Goal: Information Seeking & Learning: Learn about a topic

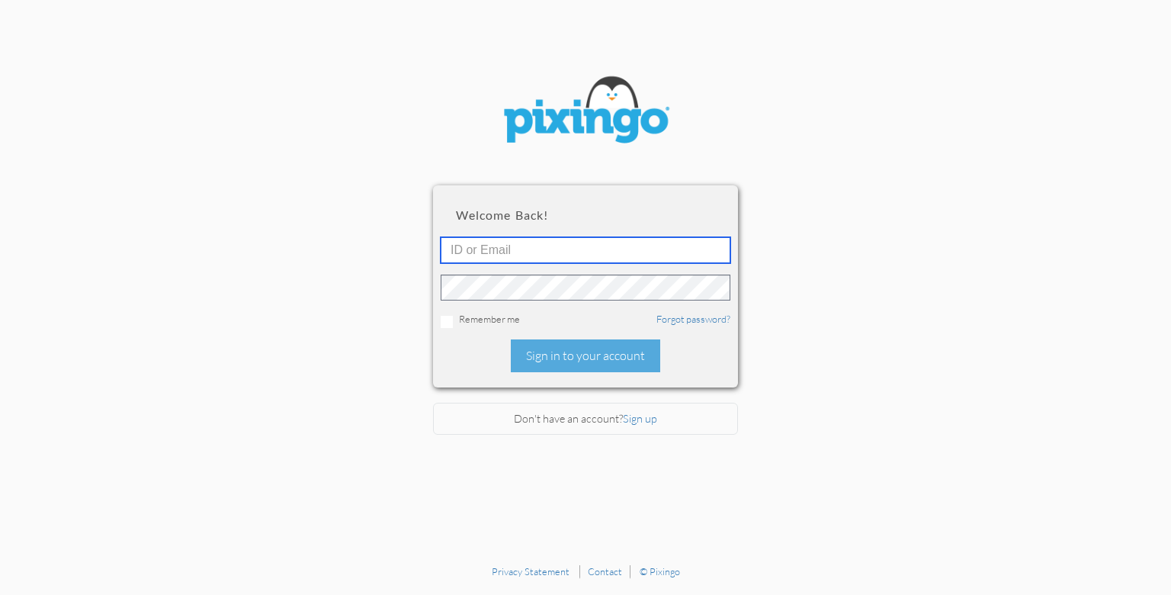
click at [522, 255] on input "text" at bounding box center [586, 250] width 290 height 26
type input "3656"
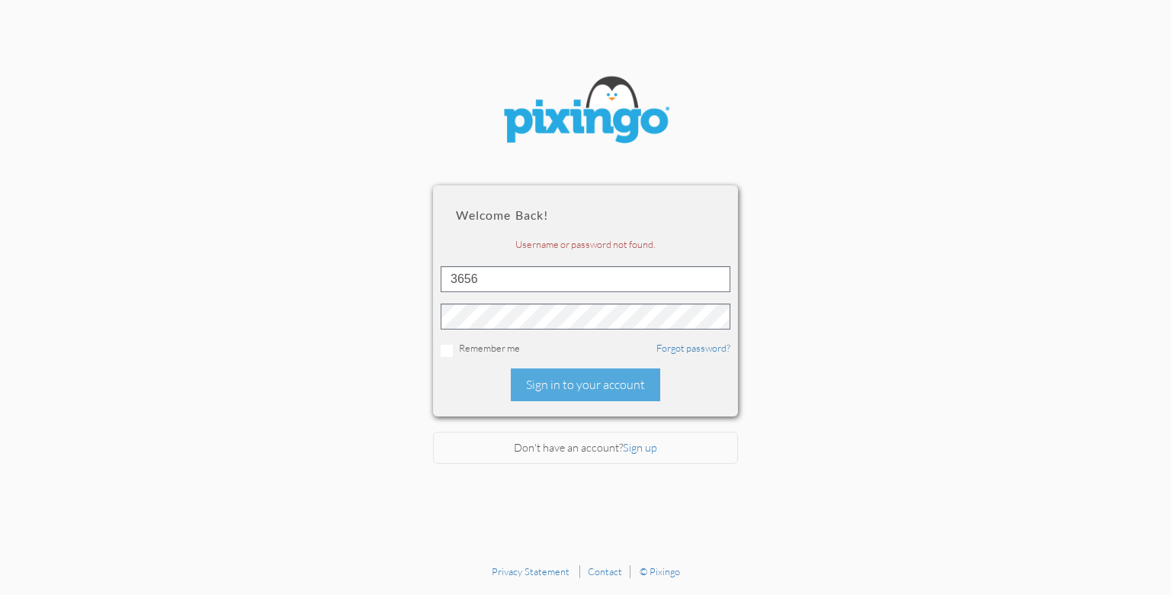
drag, startPoint x: 442, startPoint y: 343, endPoint x: 448, endPoint y: 353, distance: 11.6
click at [448, 353] on div "Remember me Forgot password?" at bounding box center [586, 349] width 290 height 16
click at [448, 352] on input "checkbox" at bounding box center [447, 351] width 12 height 12
checkbox input "true"
click at [609, 381] on div "Sign in to your account" at bounding box center [585, 384] width 149 height 33
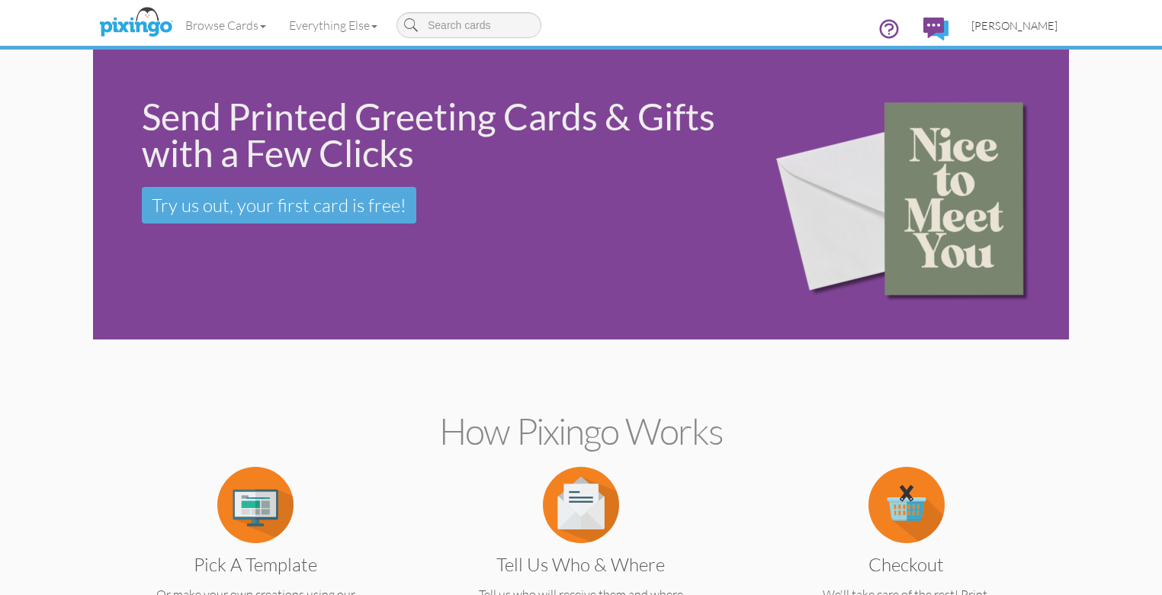
click at [1058, 21] on span "[PERSON_NAME]" at bounding box center [1015, 25] width 86 height 13
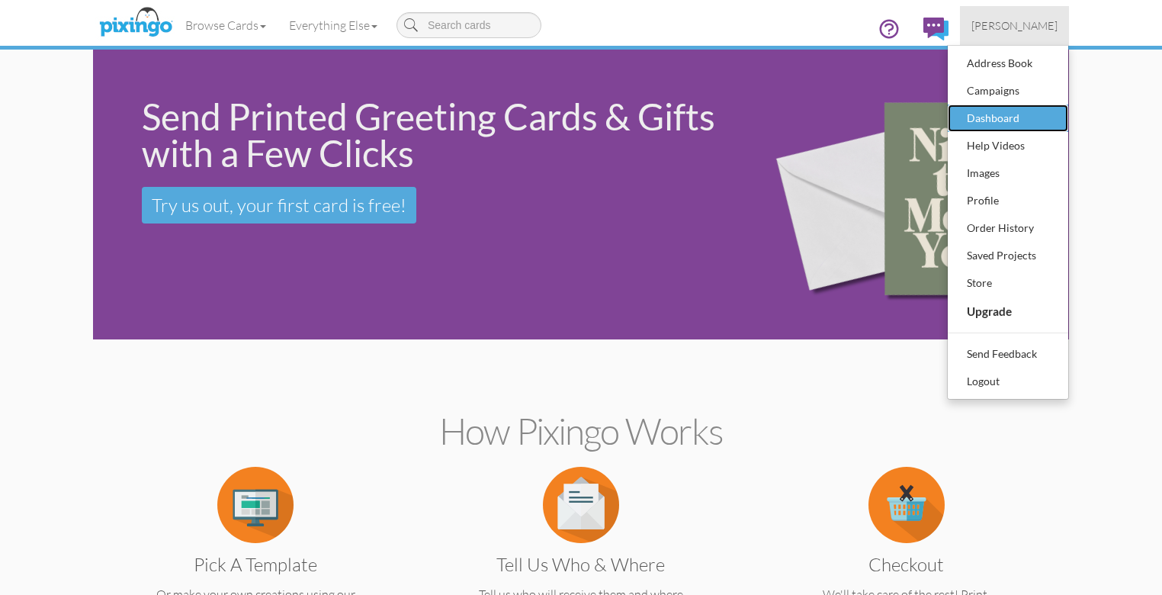
click at [1053, 116] on div "Dashboard" at bounding box center [1008, 118] width 90 height 23
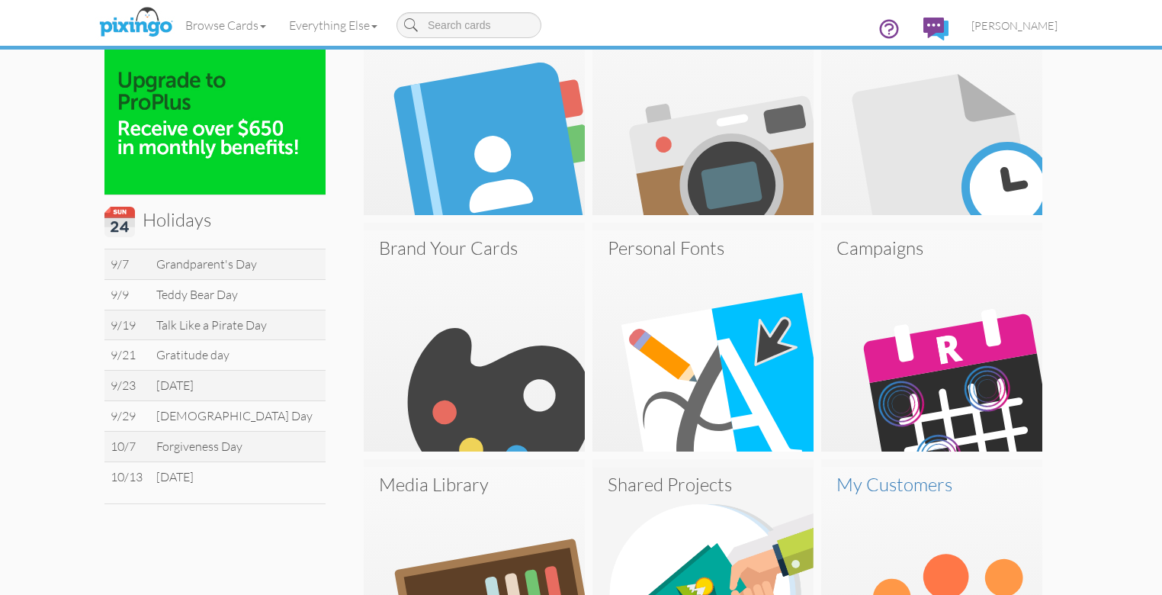
scroll to position [427, 0]
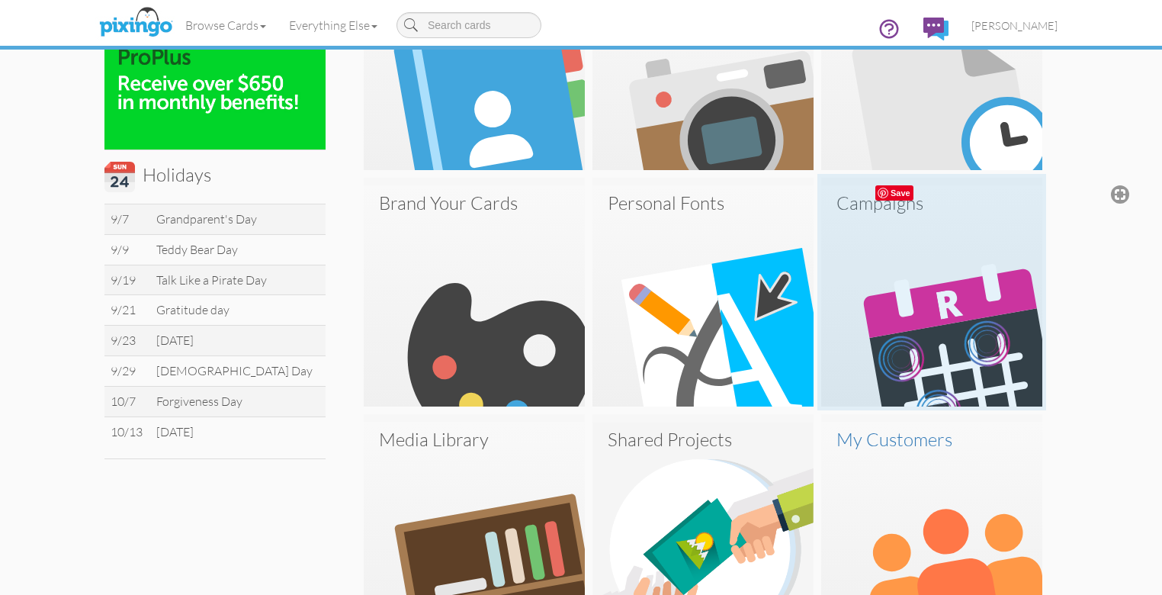
click at [1024, 326] on img at bounding box center [931, 295] width 221 height 221
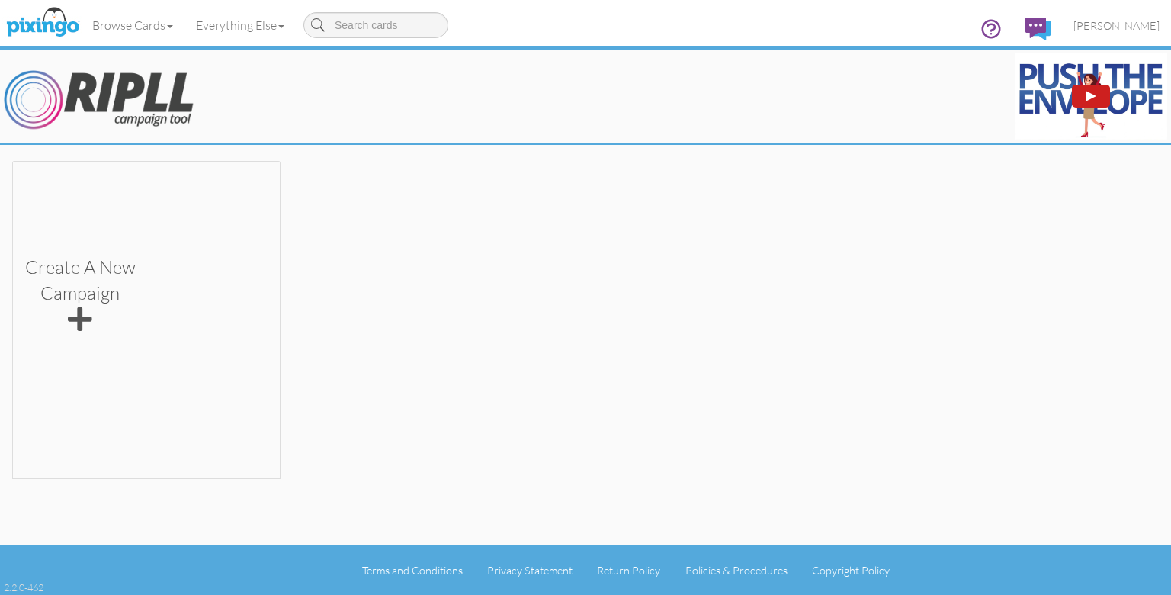
click at [1089, 95] on div at bounding box center [1091, 96] width 11 height 11
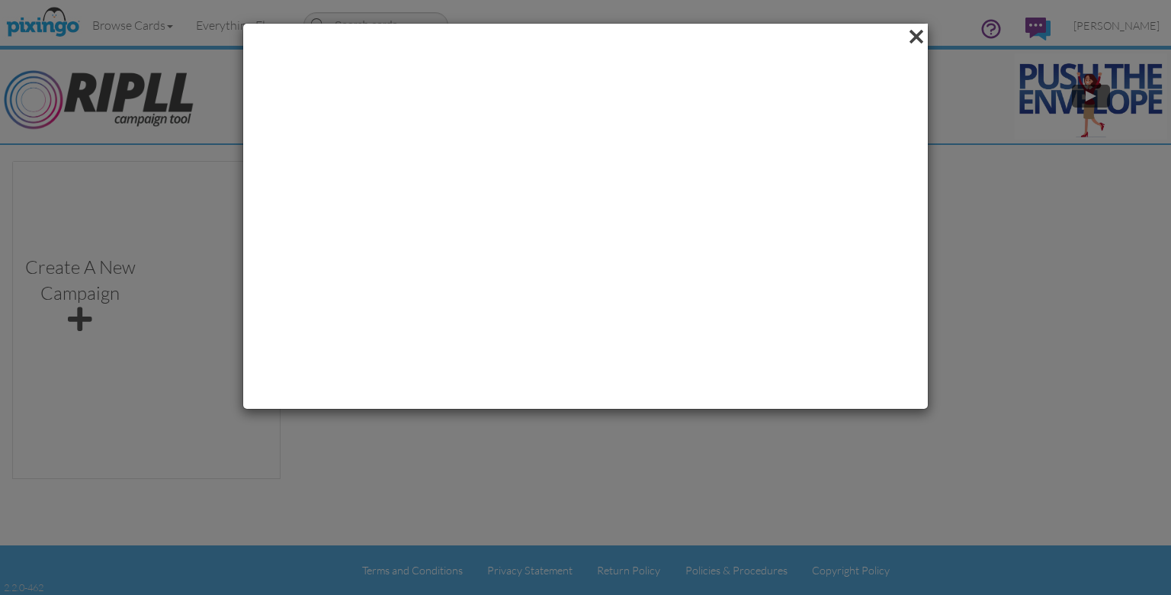
click at [910, 31] on span at bounding box center [916, 37] width 24 height 26
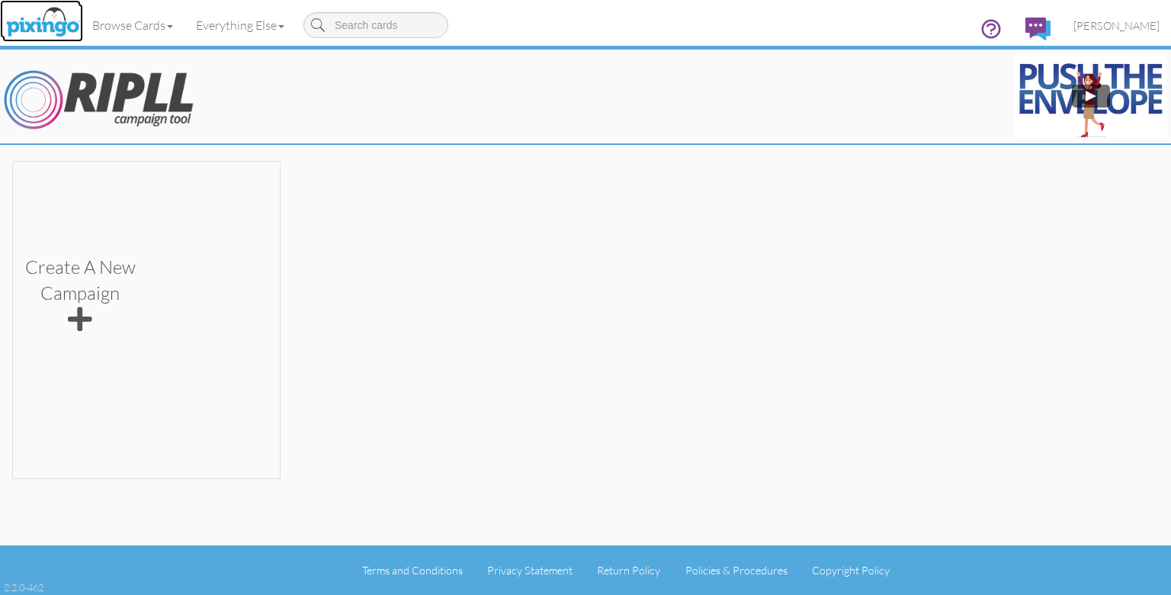
click at [38, 24] on img at bounding box center [42, 23] width 81 height 38
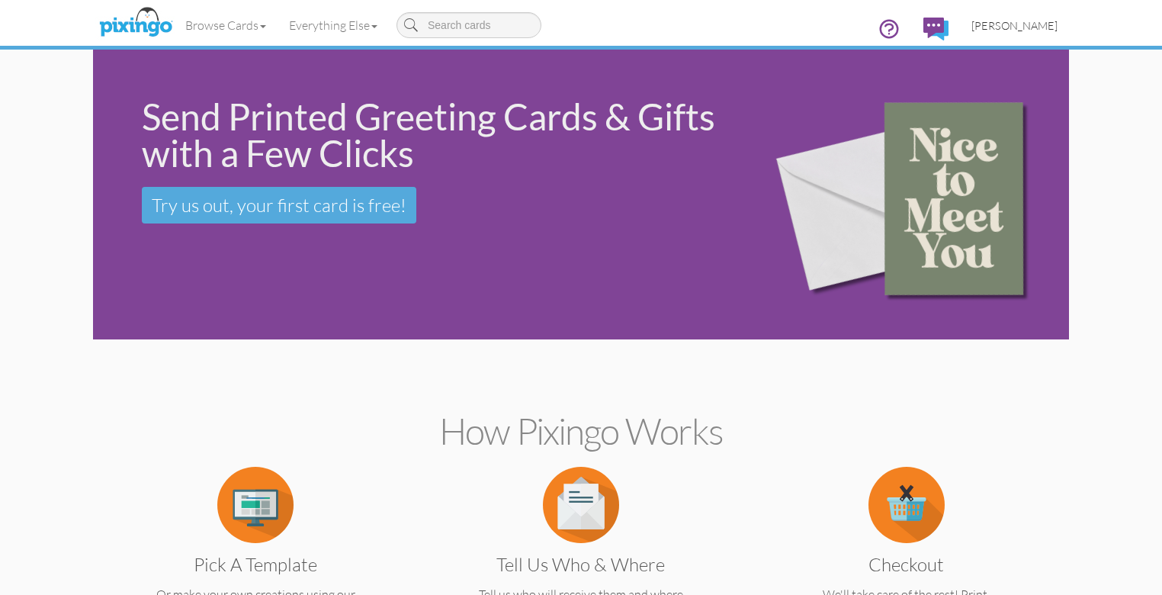
click at [1058, 23] on span "[PERSON_NAME]" at bounding box center [1015, 25] width 86 height 13
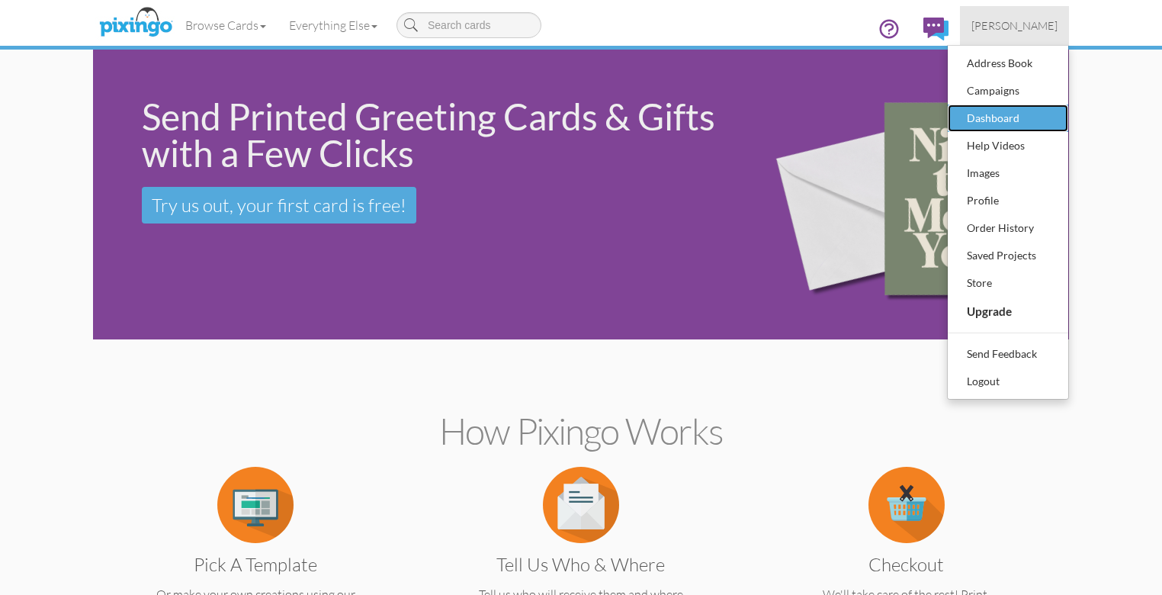
click at [1053, 113] on div "Dashboard" at bounding box center [1008, 118] width 90 height 23
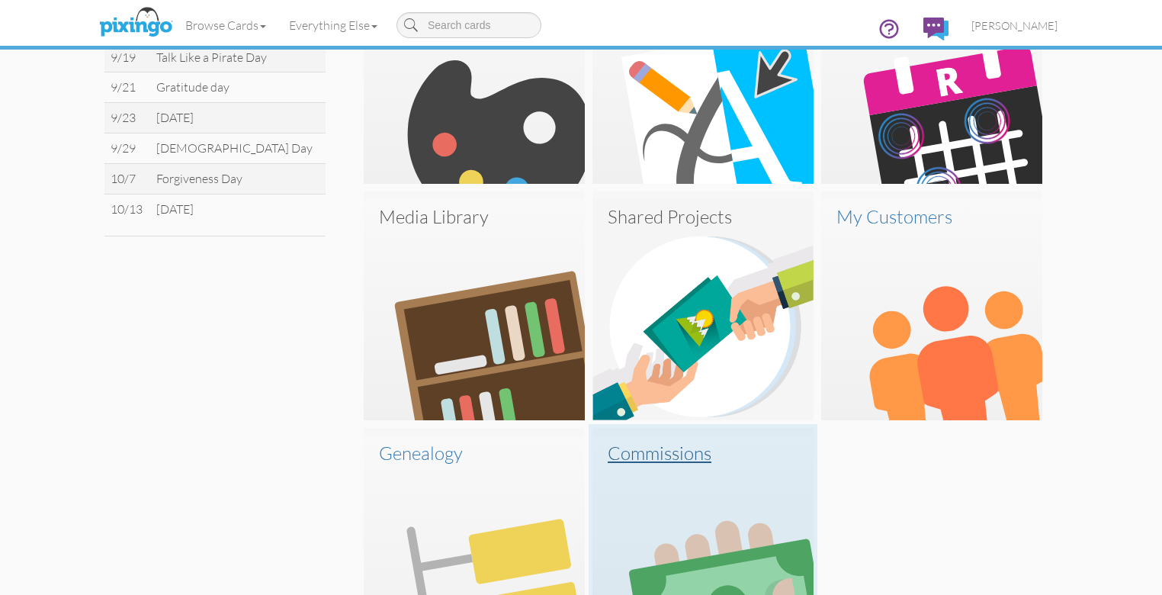
scroll to position [642, 0]
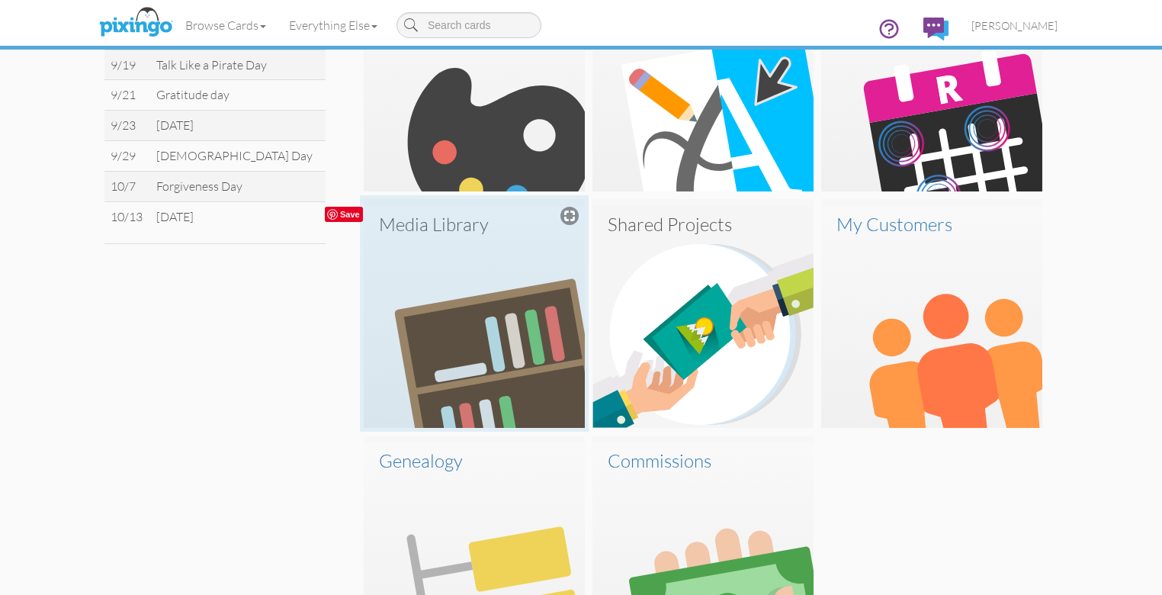
click at [454, 317] on img at bounding box center [474, 317] width 221 height 221
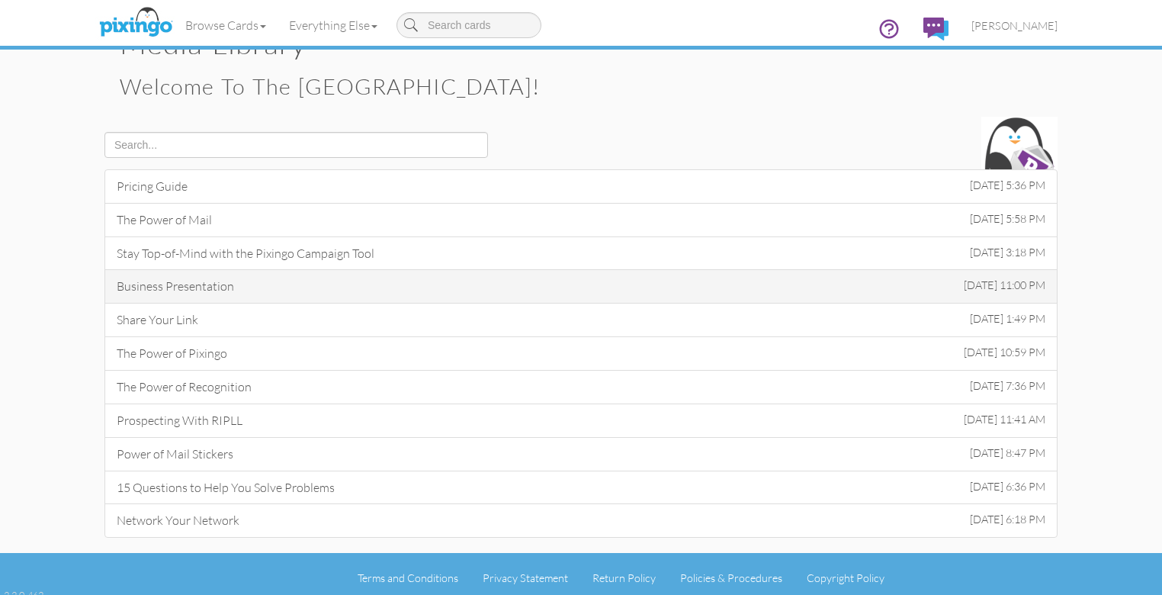
scroll to position [61, 0]
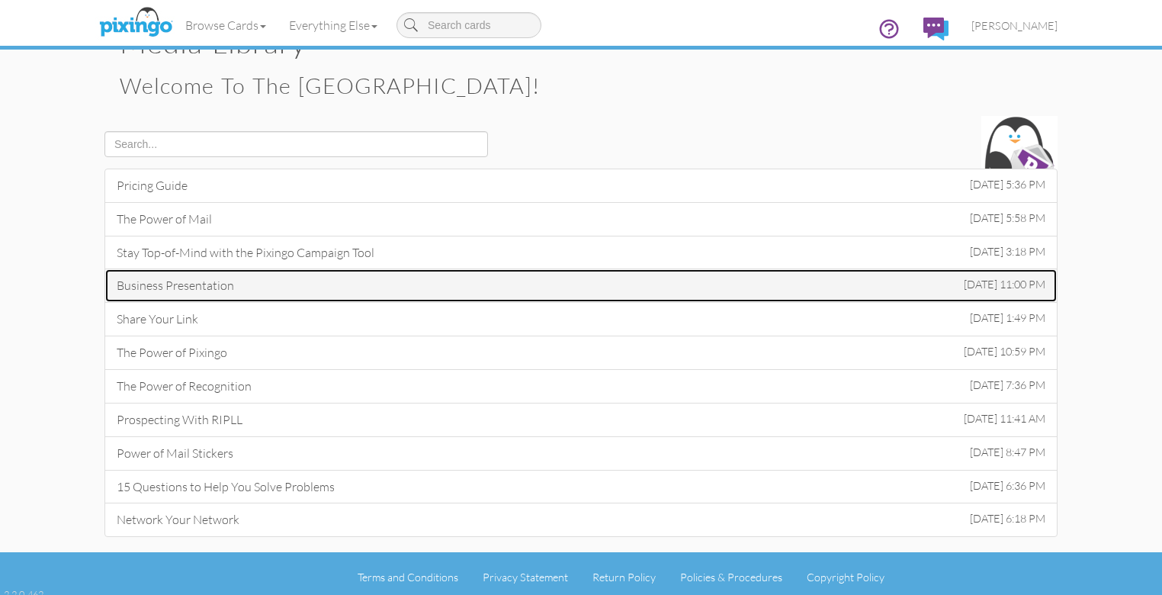
click at [500, 284] on link "Business Presentation [DATE] 11:00 PM" at bounding box center [580, 285] width 953 height 34
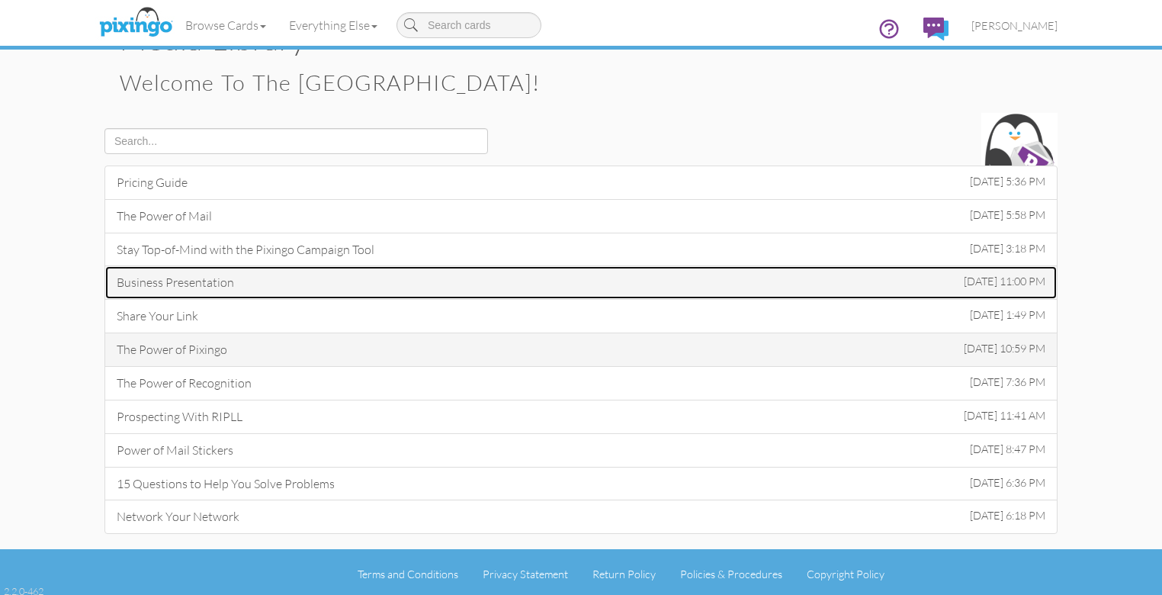
scroll to position [65, 0]
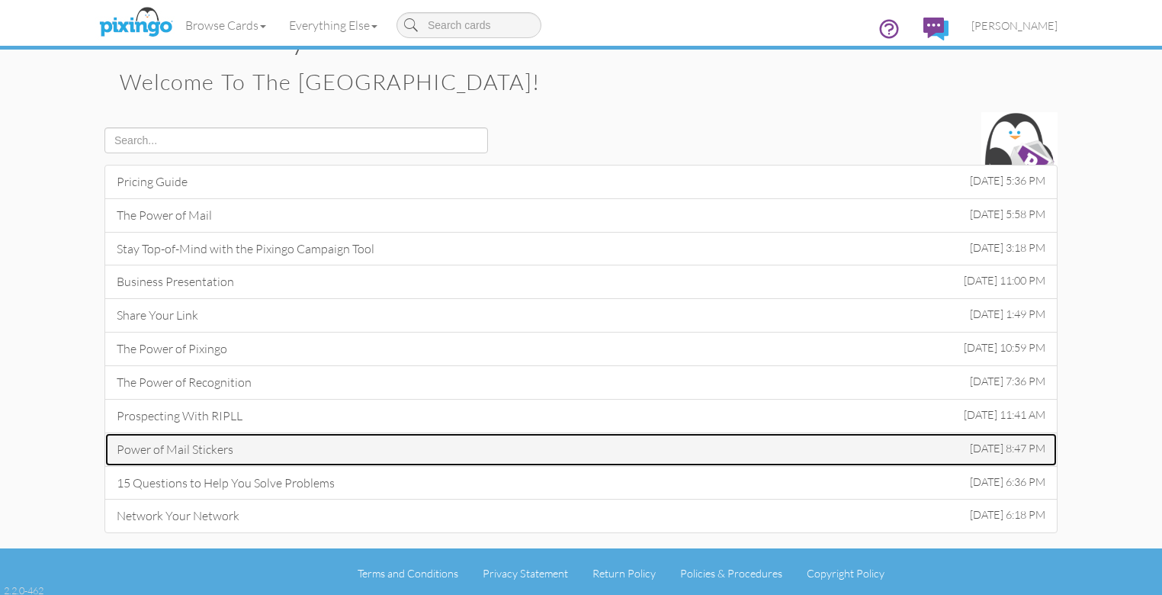
click at [248, 445] on link "Power of Mail Stickers [DATE] 8:47 PM" at bounding box center [580, 449] width 953 height 34
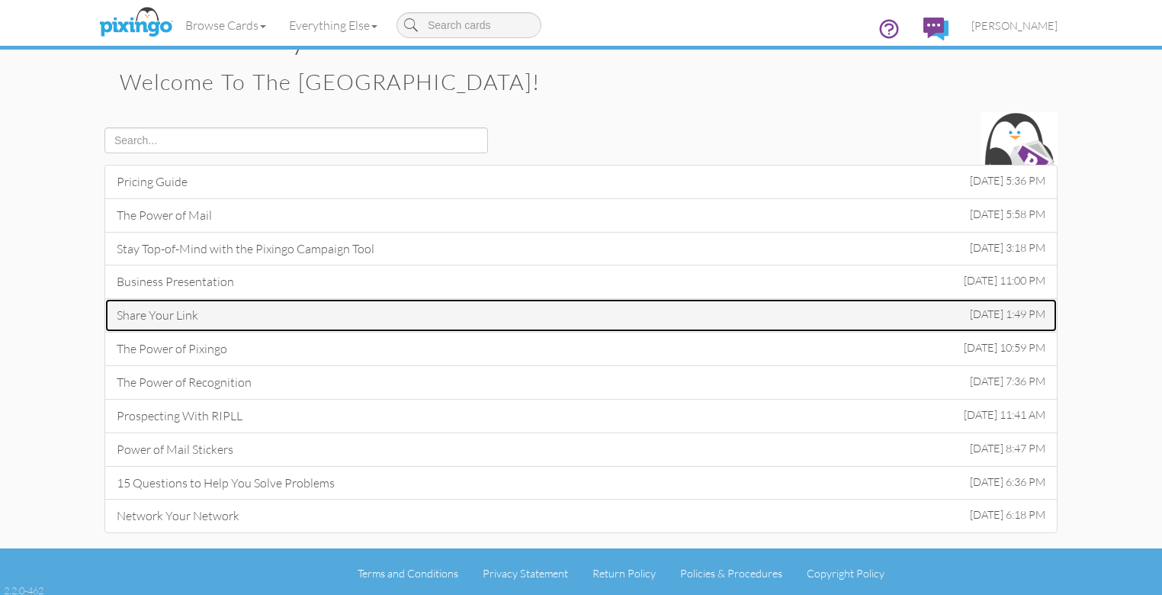
click at [230, 311] on link "Share Your Link [DATE] 1:49 PM" at bounding box center [580, 315] width 953 height 34
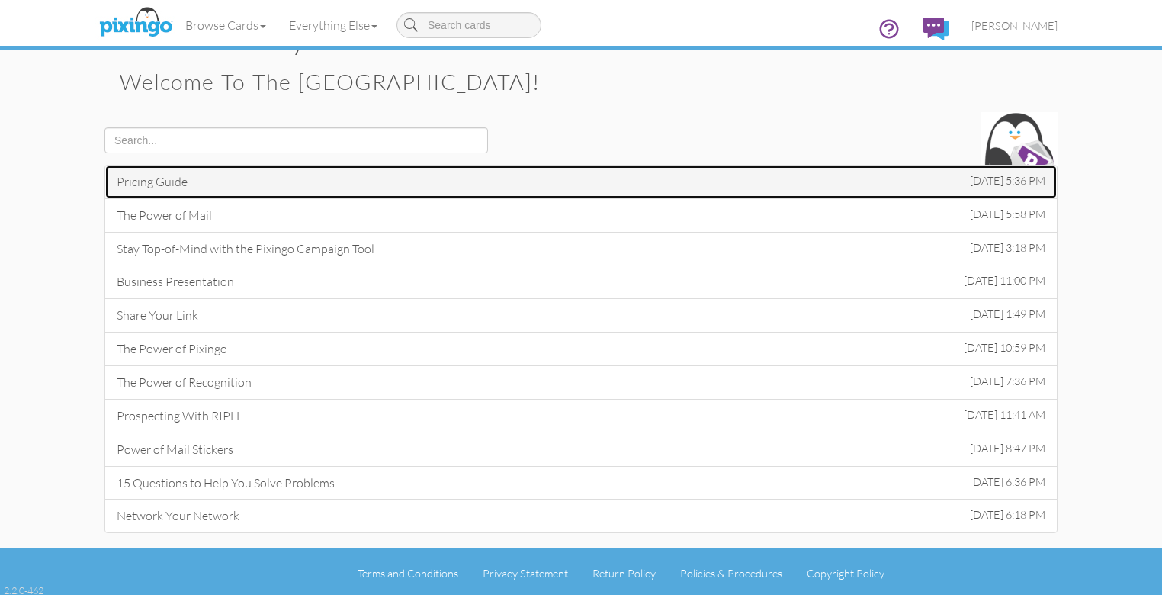
click at [104, 178] on link "Pricing Guide [DATE] 5:36 PM" at bounding box center [580, 182] width 953 height 34
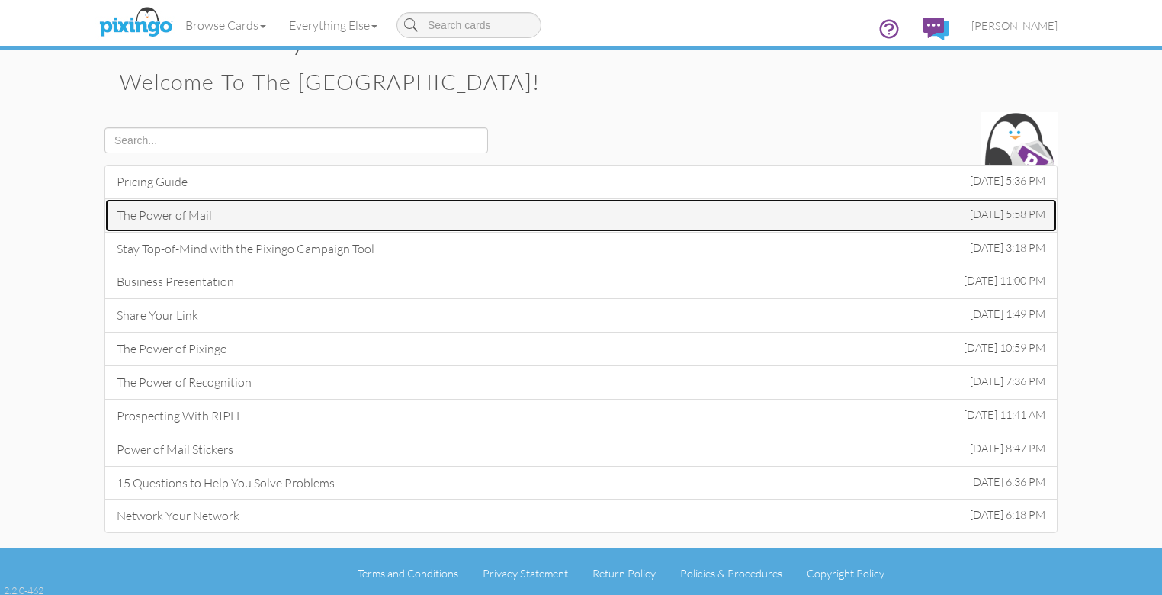
click at [104, 217] on link "The Power of Mail [DATE] 5:58 PM" at bounding box center [580, 215] width 953 height 34
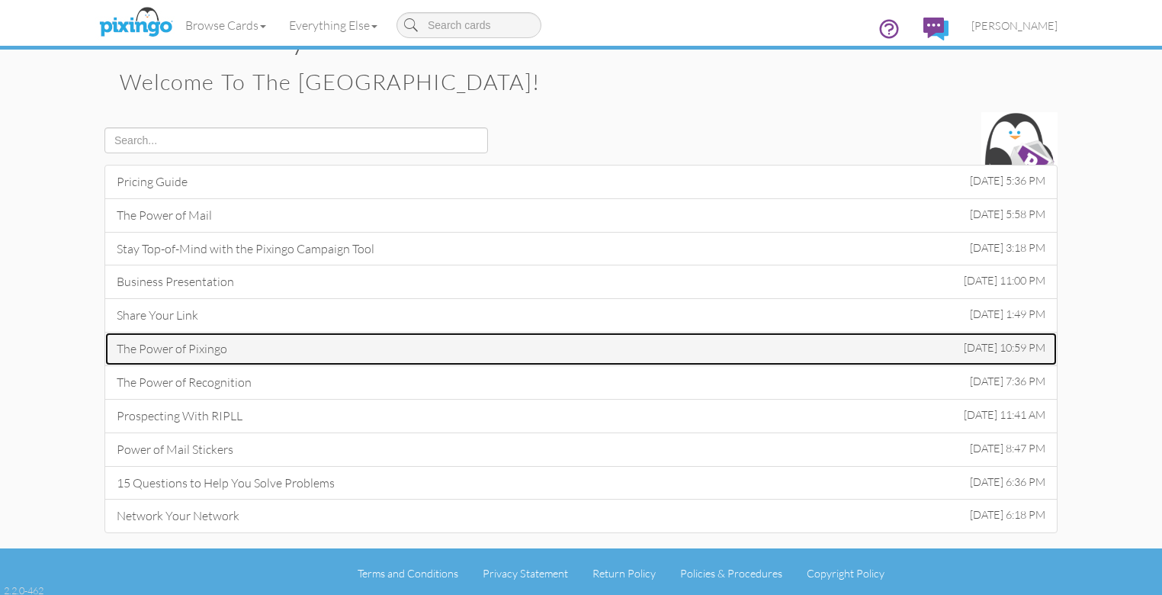
click at [197, 345] on link "The Power of Pixingo [DATE] 10:59 PM" at bounding box center [580, 349] width 953 height 34
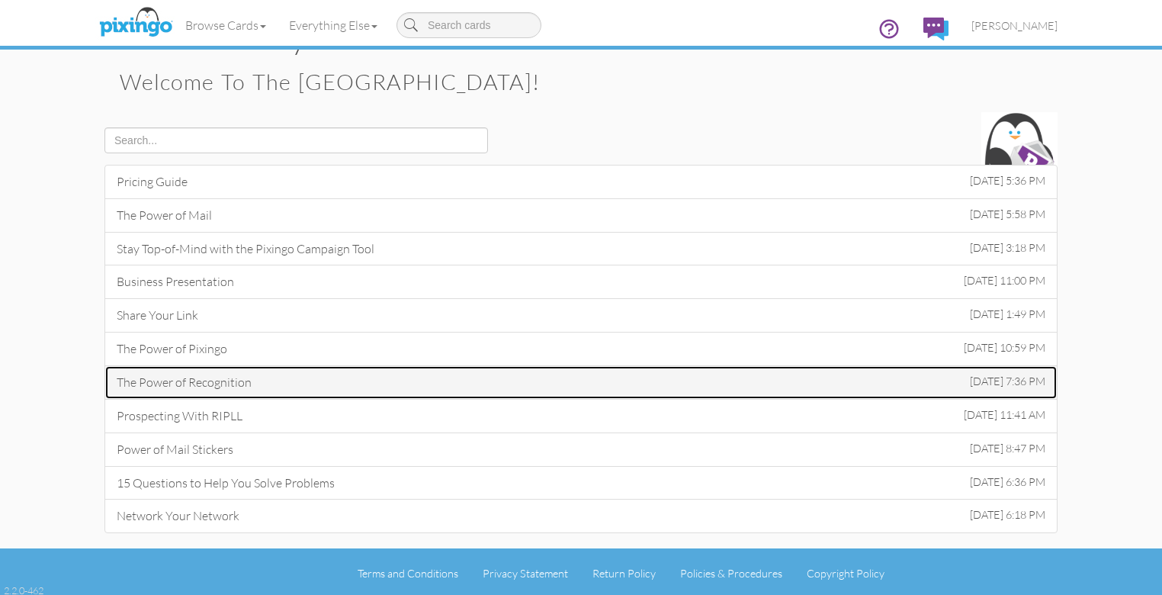
click at [193, 378] on link "The Power of Recognition [DATE] 7:36 PM" at bounding box center [580, 382] width 953 height 34
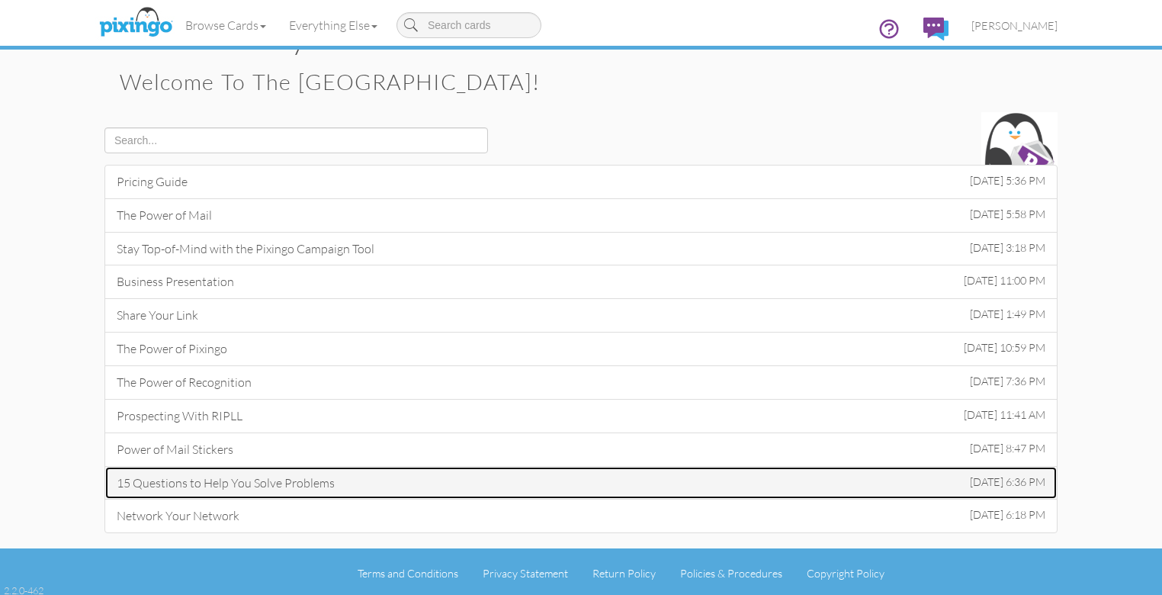
click at [230, 479] on link "15 Questions to Help You Solve Problems [DATE] 6:36 PM" at bounding box center [580, 483] width 953 height 34
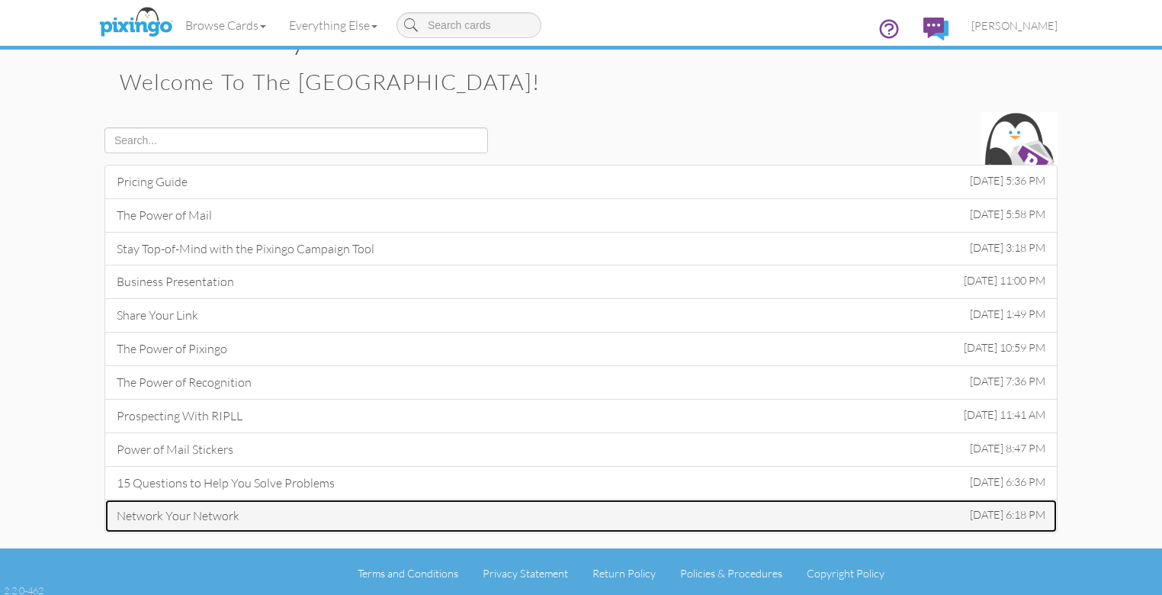
click at [147, 508] on link "Network Your Network [DATE] 6:18 PM" at bounding box center [580, 516] width 953 height 34
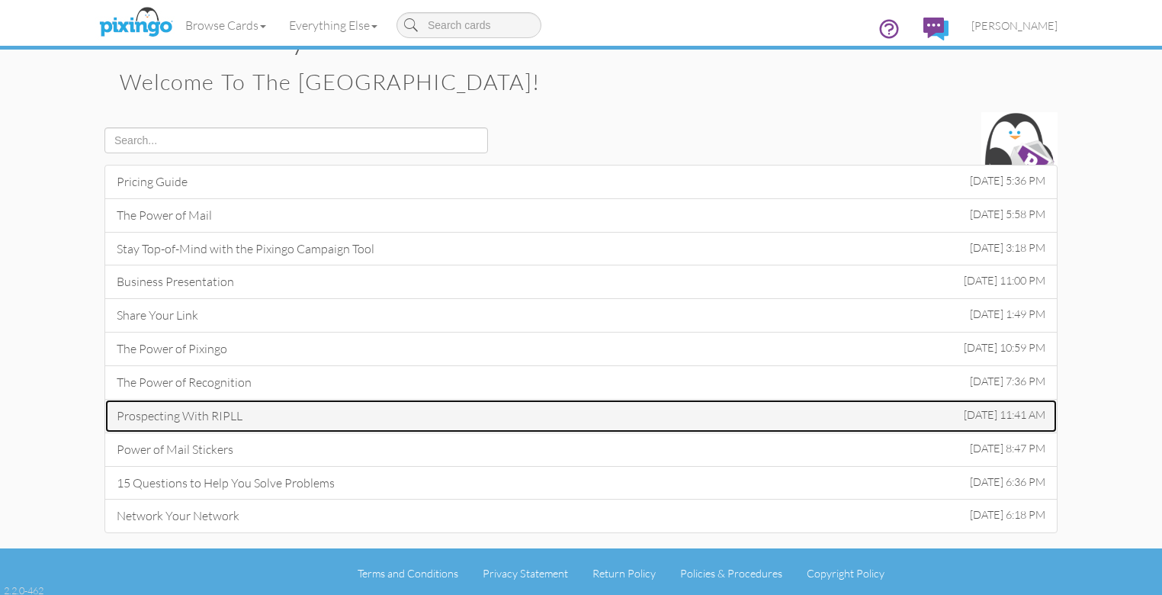
click at [147, 409] on link "Prospecting With RIPLL [DATE] 11:41 AM" at bounding box center [580, 416] width 953 height 34
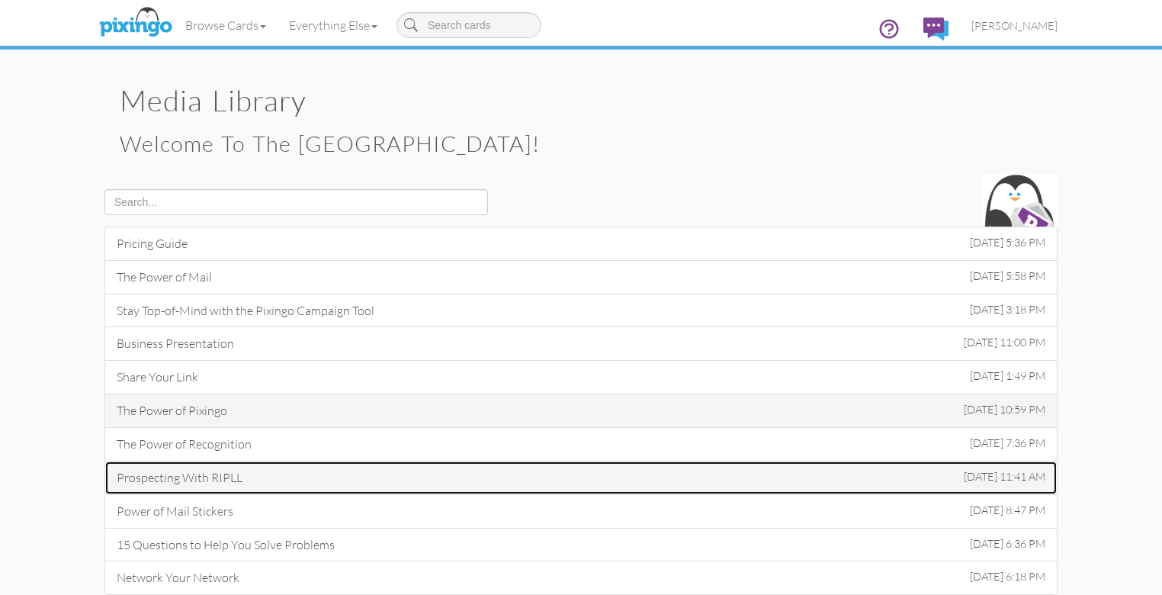
scroll to position [0, 0]
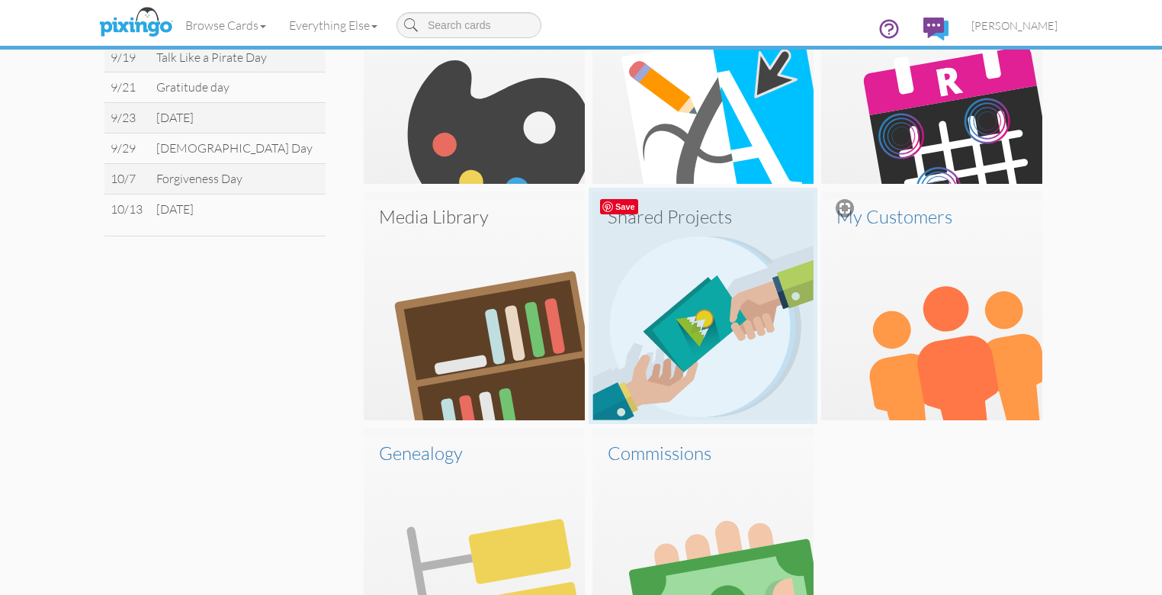
scroll to position [671, 0]
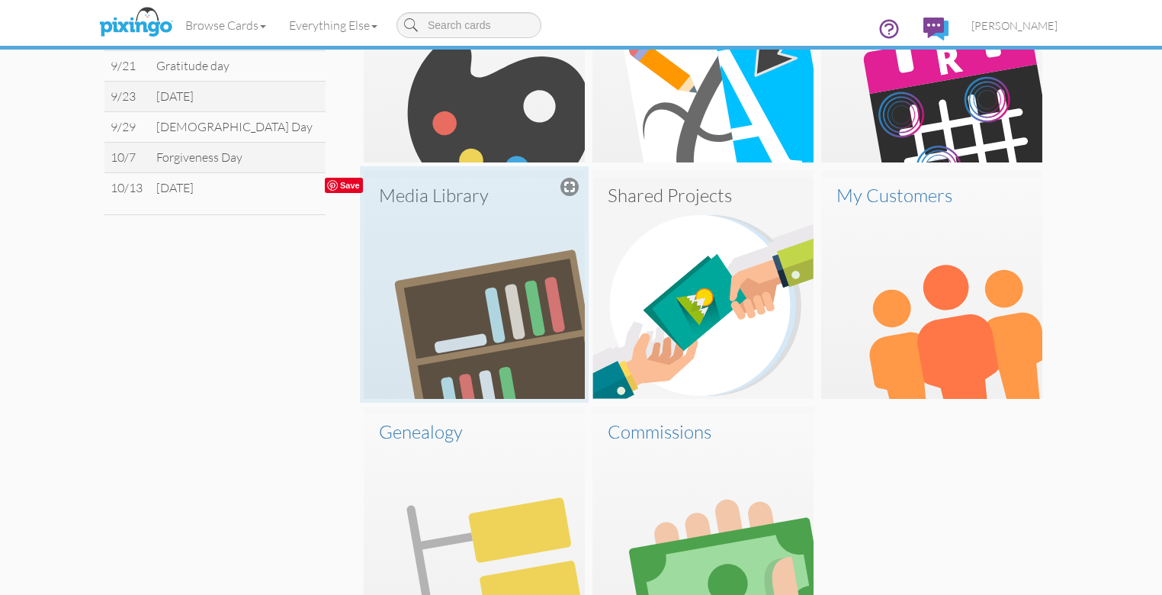
click at [434, 299] on img at bounding box center [474, 288] width 221 height 221
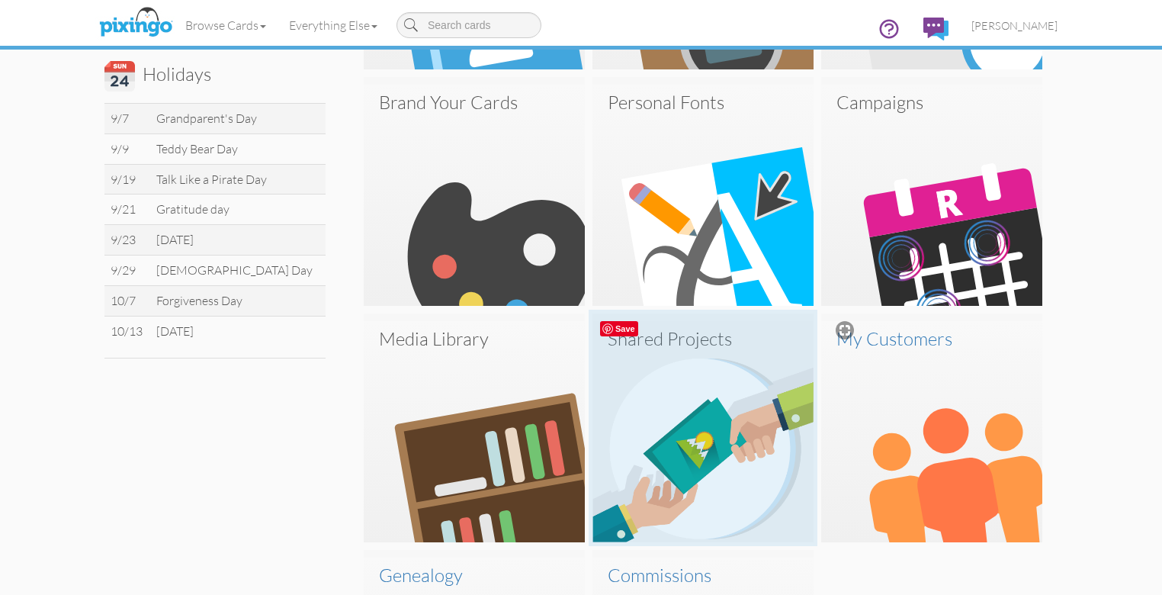
scroll to position [549, 0]
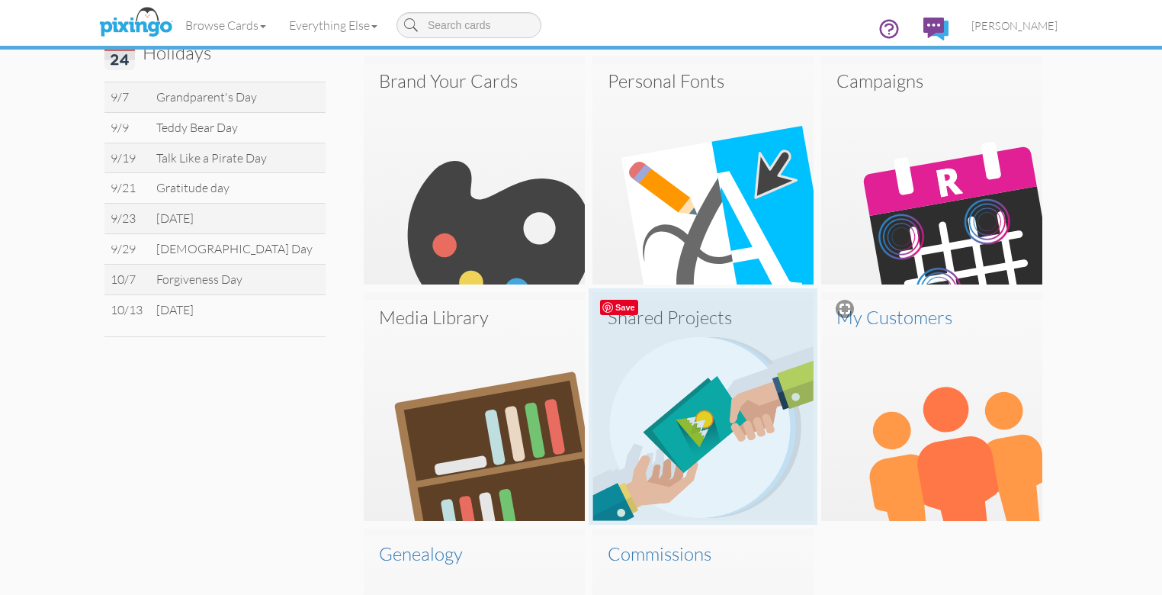
click at [702, 329] on img at bounding box center [703, 410] width 221 height 221
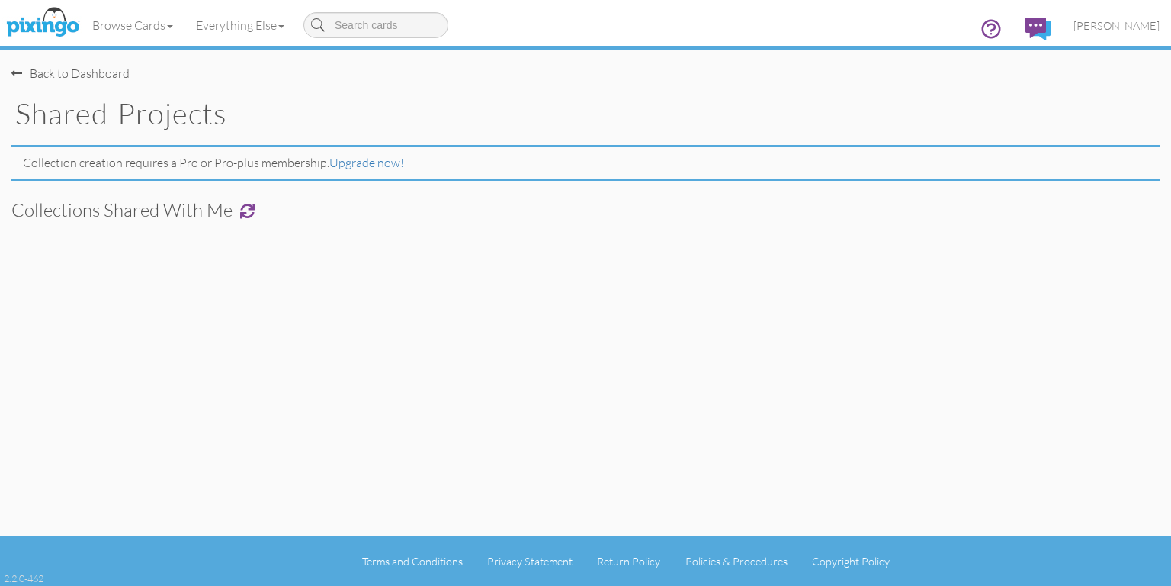
click at [46, 73] on div "Back to Dashboard" at bounding box center [70, 74] width 118 height 18
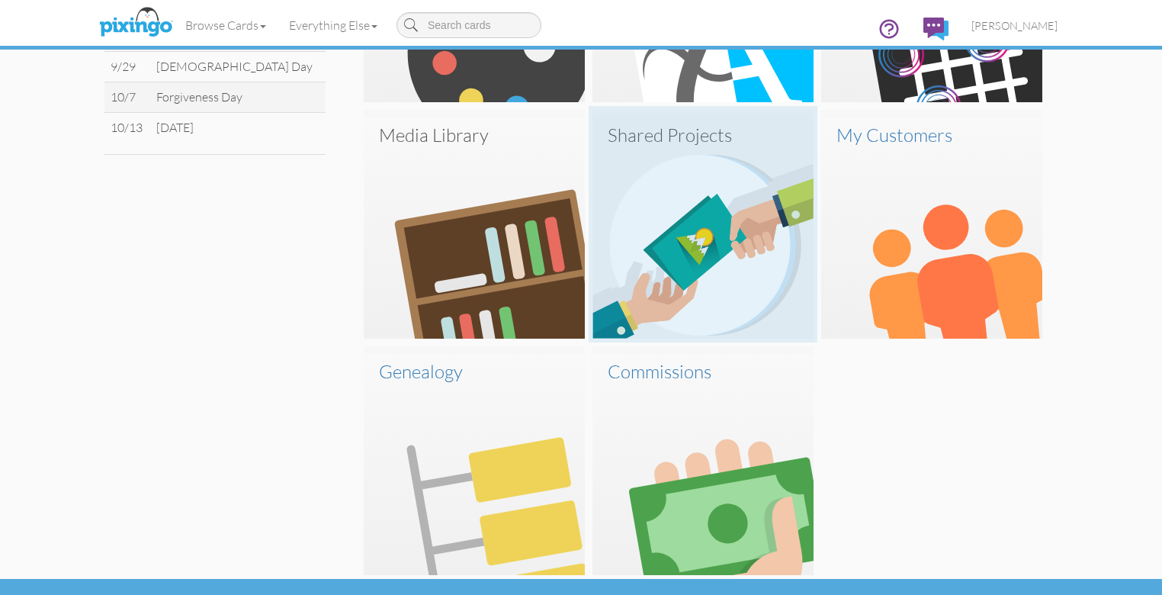
scroll to position [764, 0]
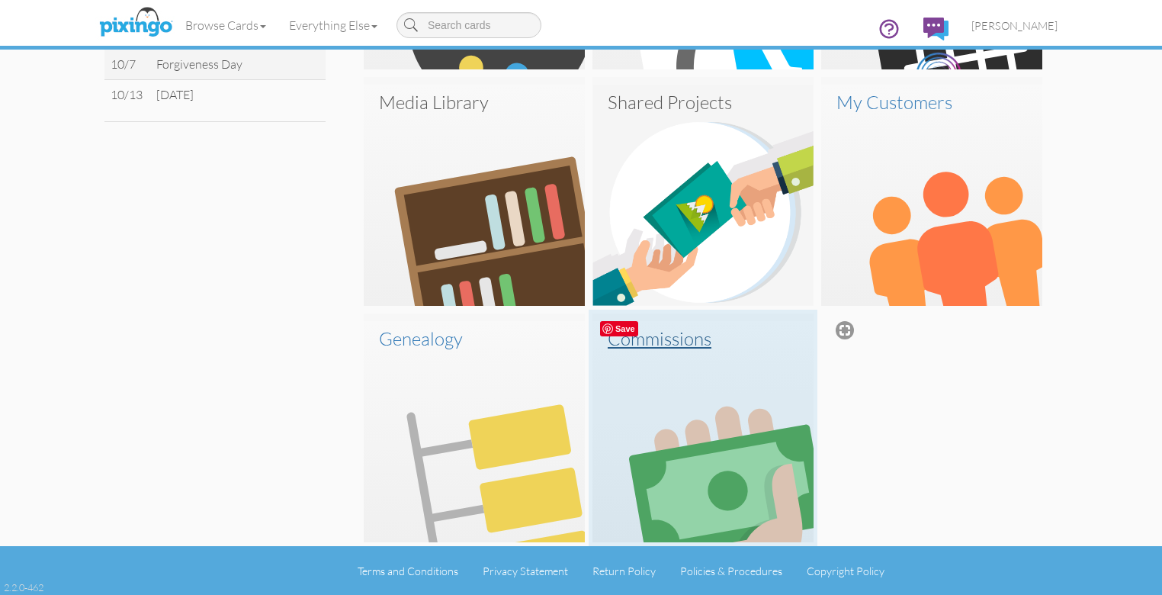
click at [703, 397] on img at bounding box center [703, 431] width 221 height 221
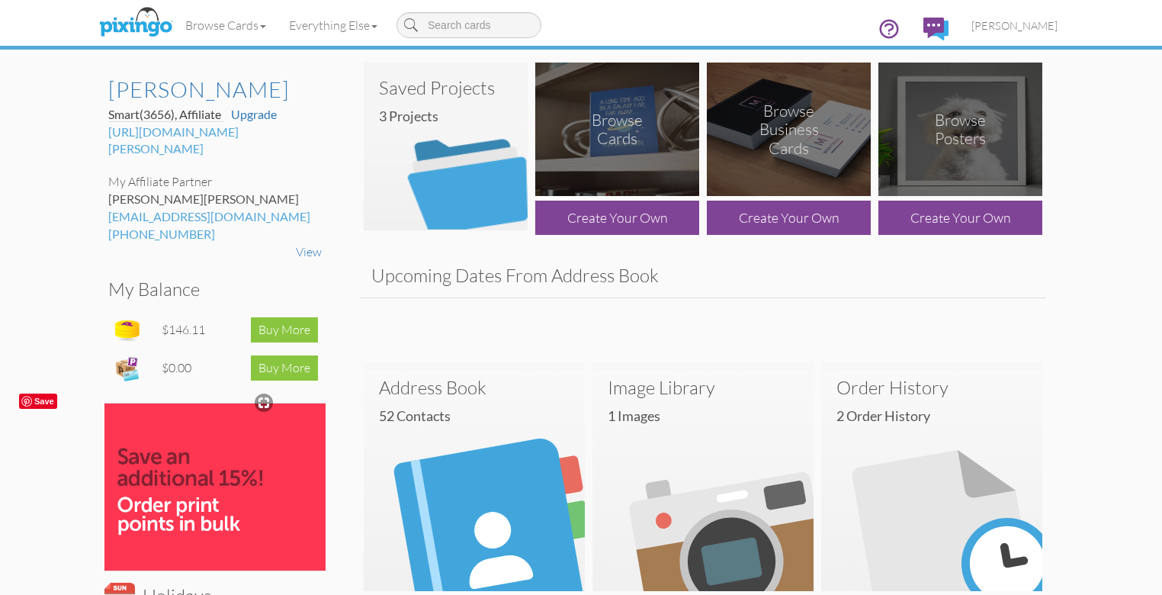
scroll to position [0, 0]
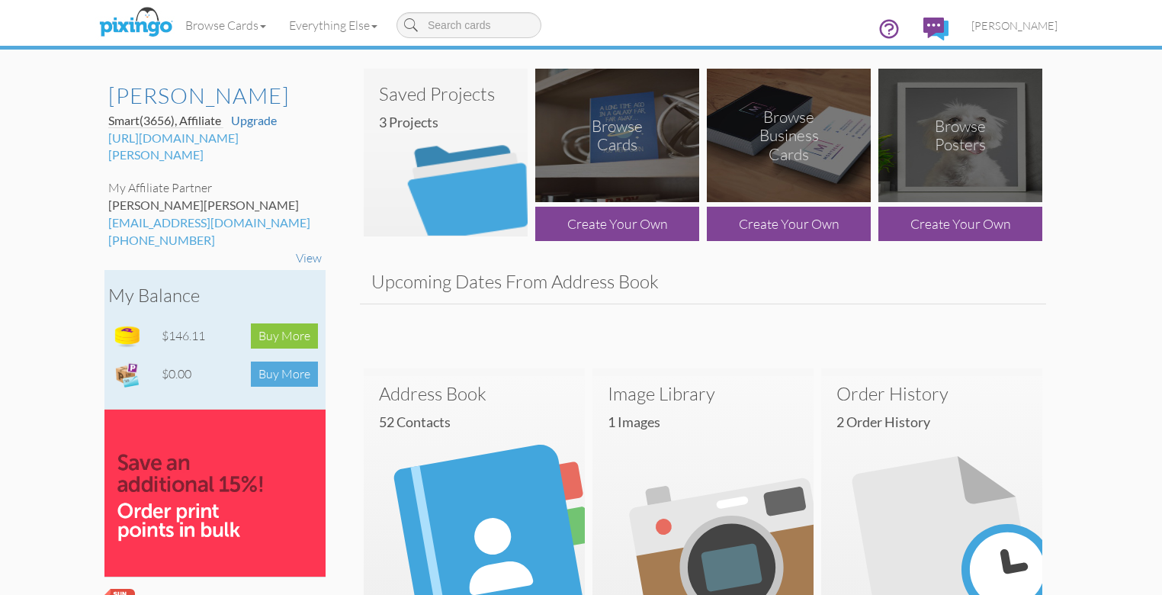
click at [251, 361] on div "Buy More" at bounding box center [284, 373] width 67 height 25
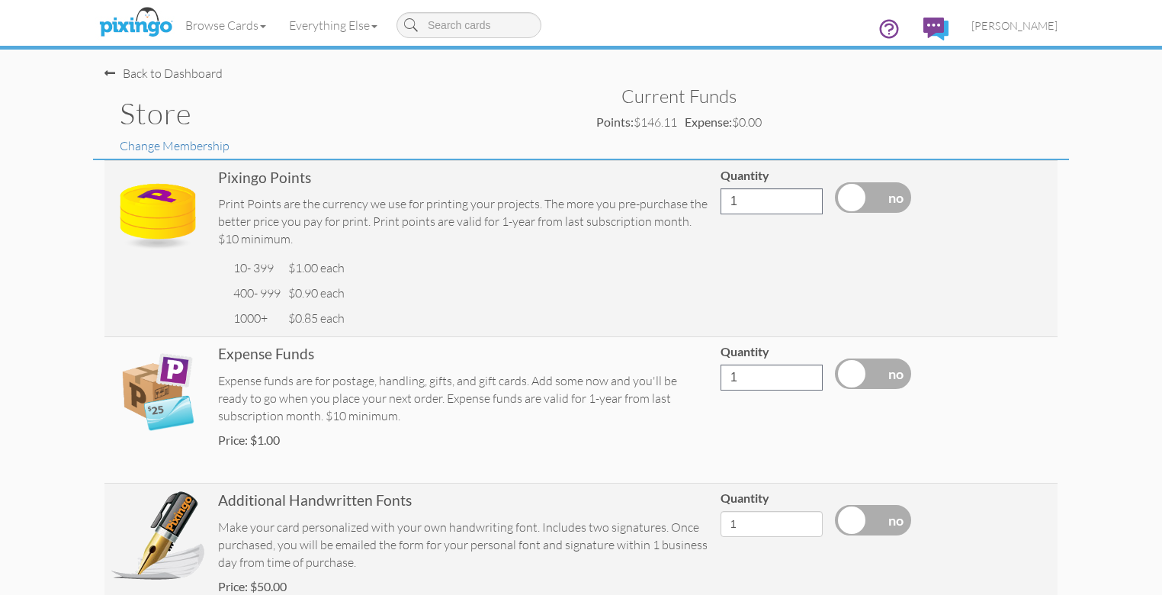
click at [104, 69] on div "Back to Dashboard" at bounding box center [163, 74] width 118 height 18
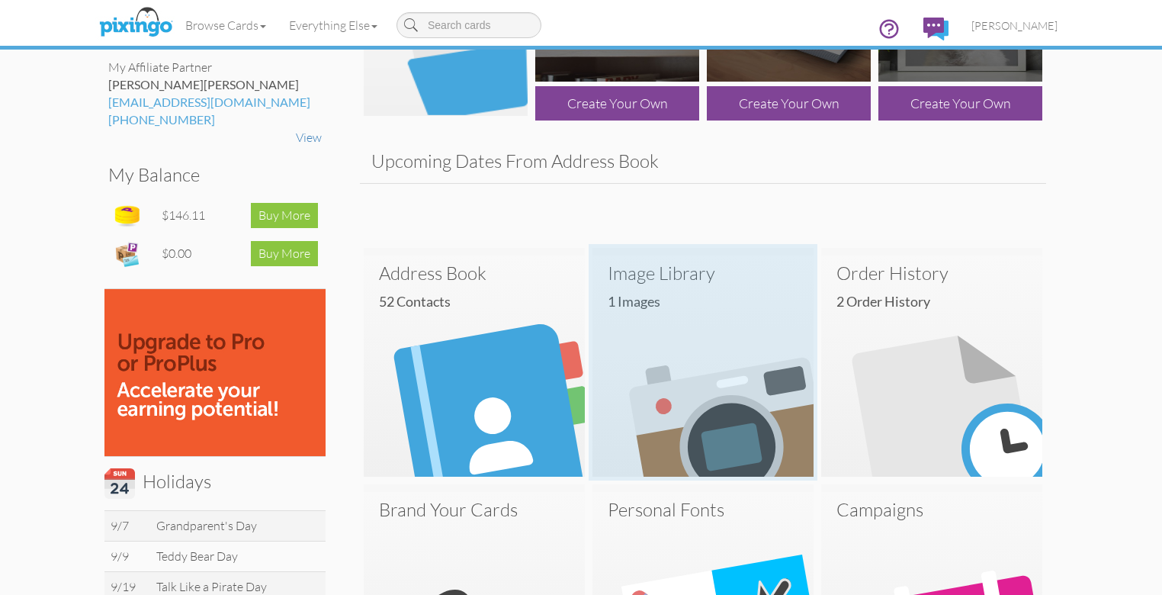
scroll to position [122, 0]
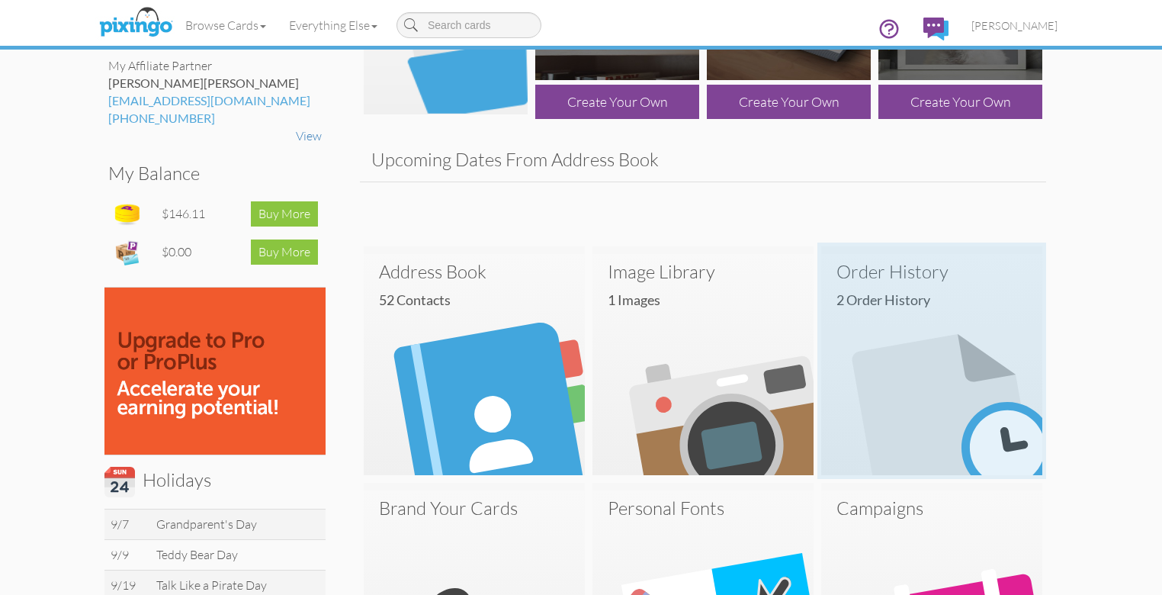
click at [929, 281] on h3 "Order History" at bounding box center [932, 272] width 191 height 20
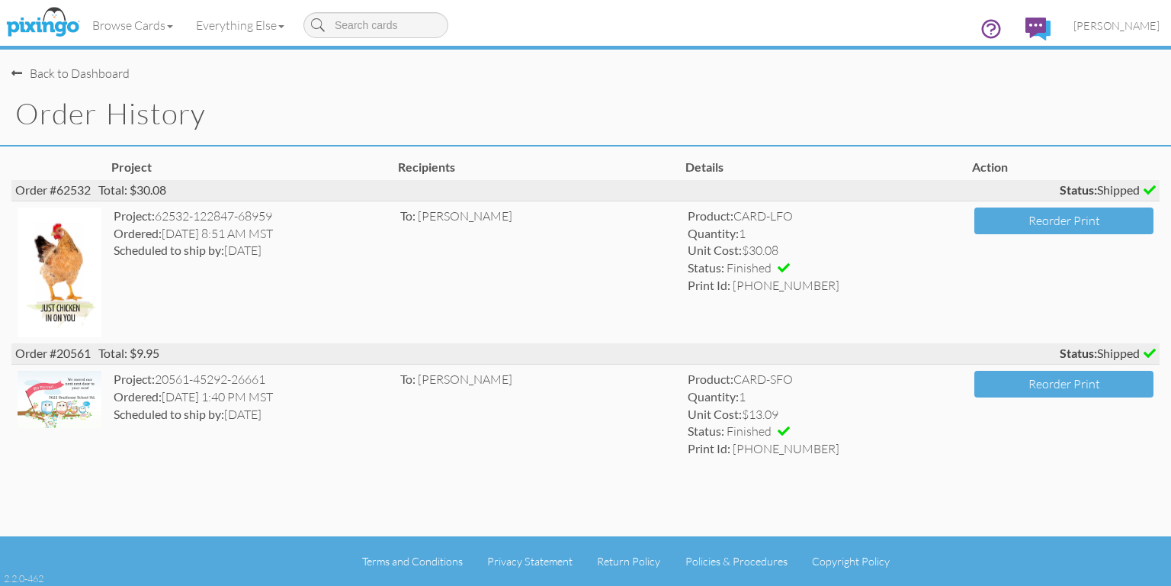
click at [53, 64] on div "Back to Dashboard" at bounding box center [591, 66] width 1160 height 33
click at [53, 68] on div "Back to Dashboard" at bounding box center [70, 74] width 118 height 18
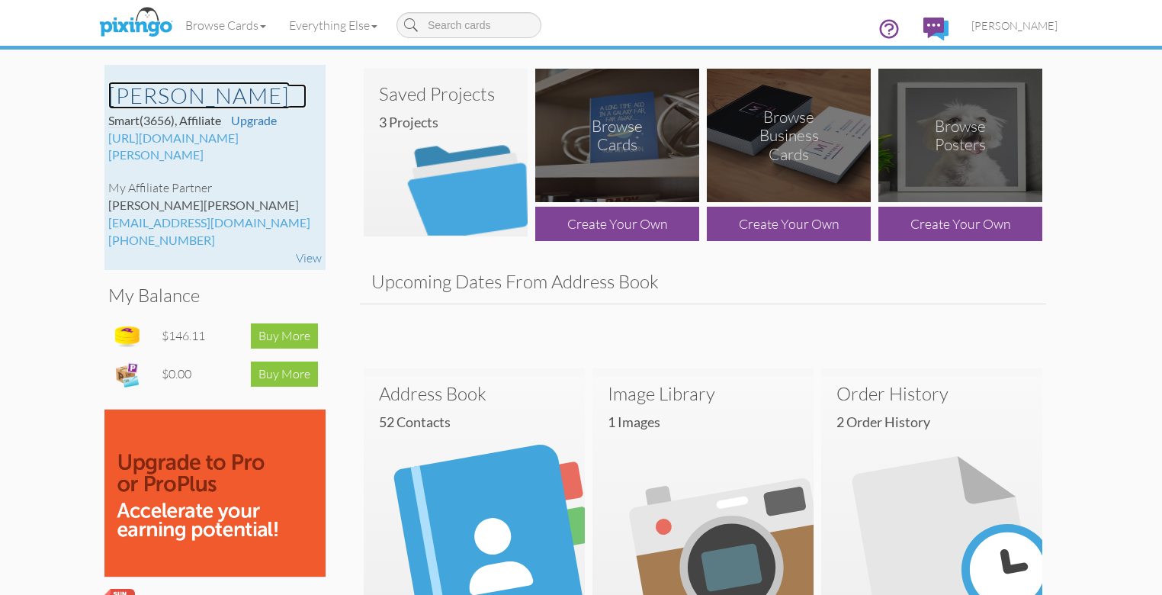
click at [108, 91] on h2 "[PERSON_NAME]" at bounding box center [207, 96] width 198 height 24
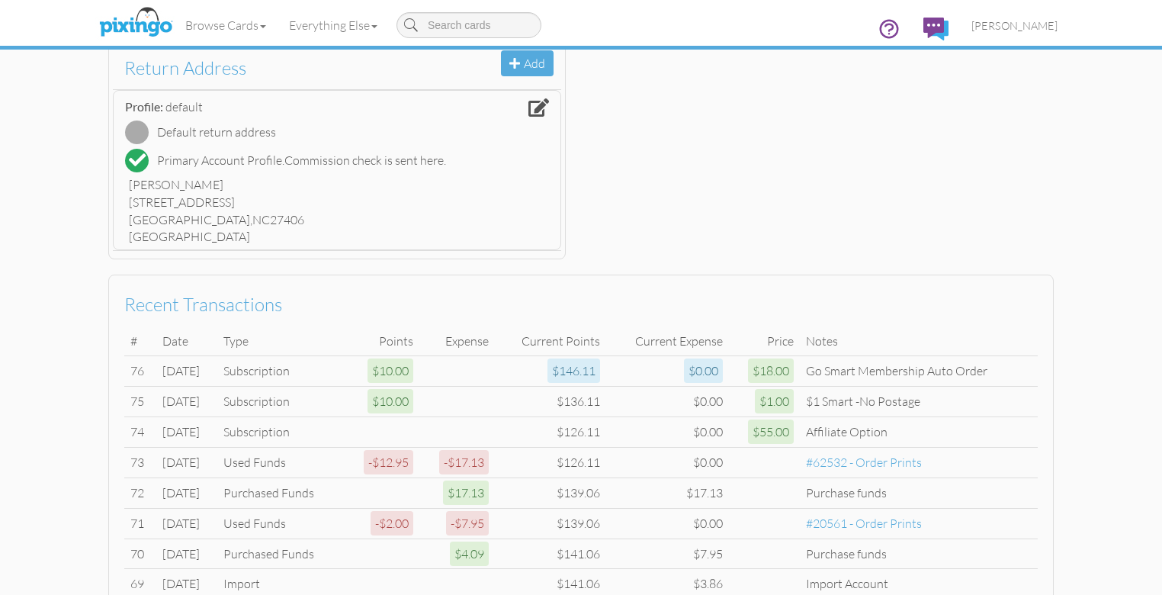
scroll to position [427, 0]
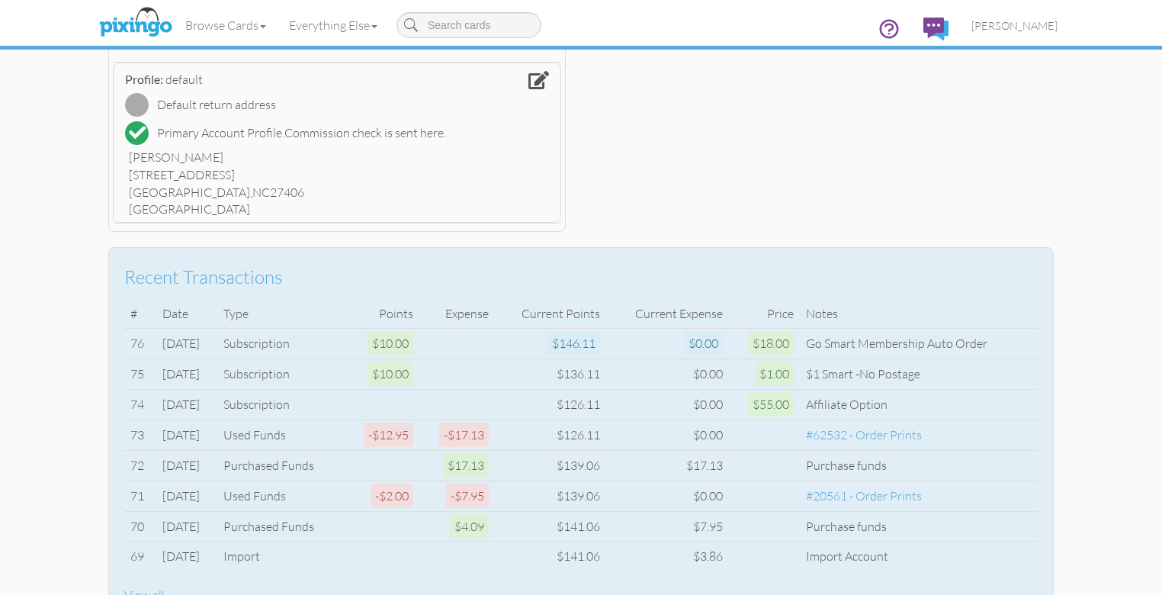
click at [935, 339] on div "Go Smart Membership Auto Order" at bounding box center [919, 344] width 226 height 18
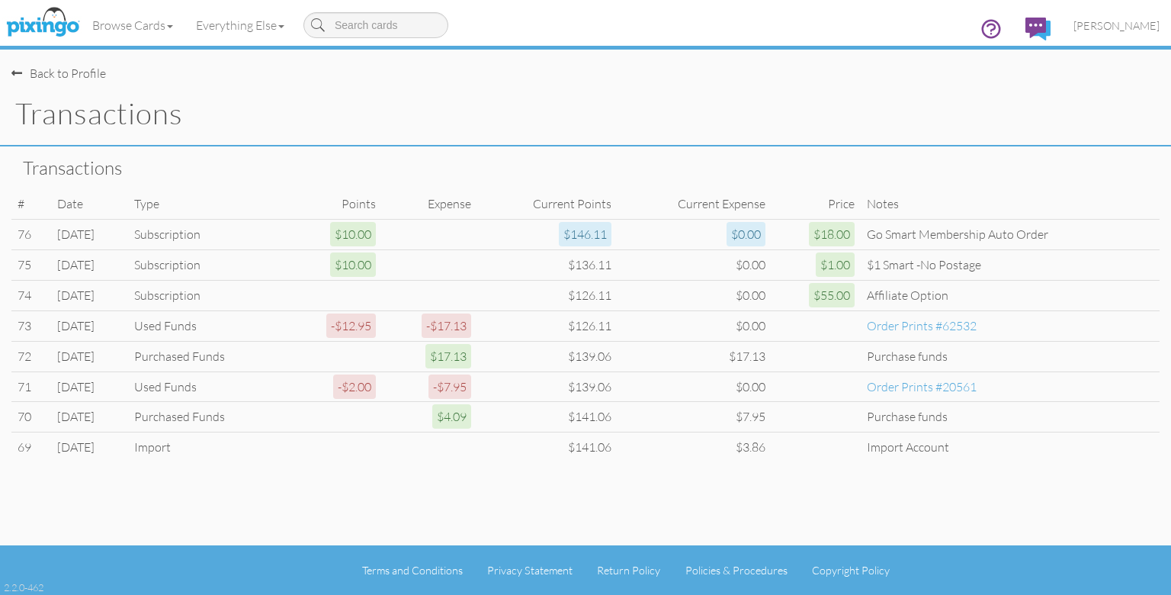
click at [61, 69] on div "Back to Profile" at bounding box center [58, 74] width 95 height 18
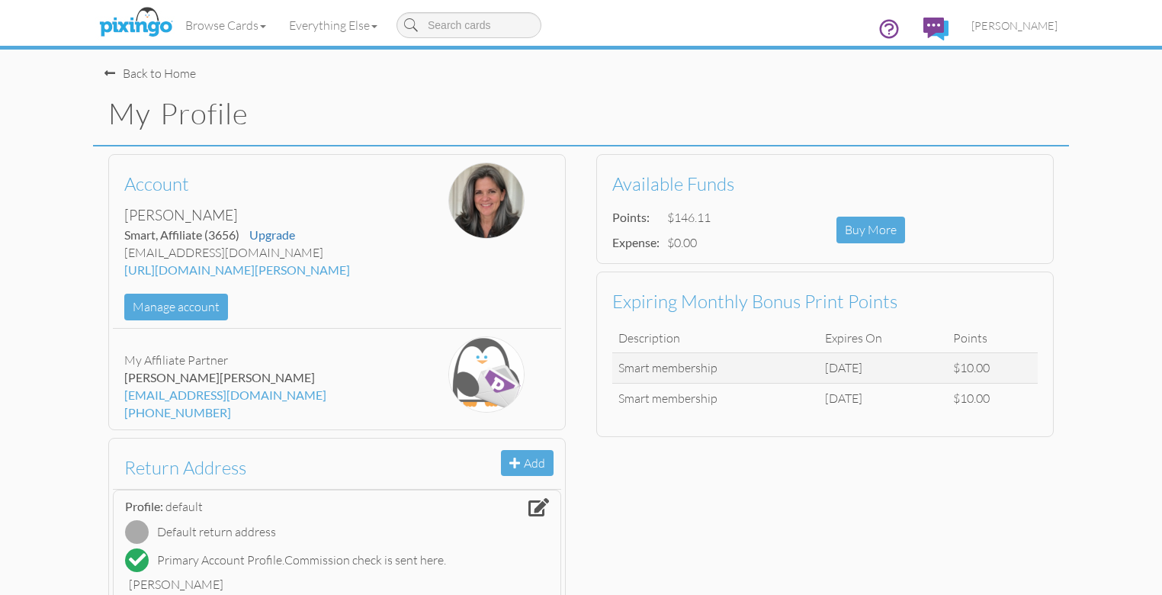
click at [104, 69] on div "Back to Home" at bounding box center [150, 74] width 92 height 18
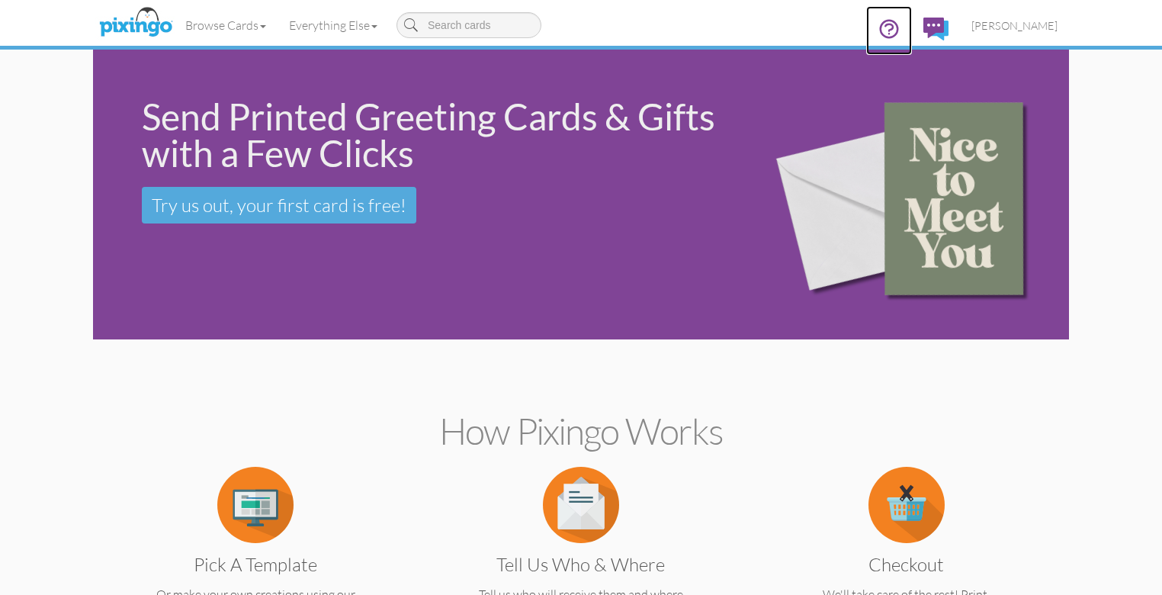
click at [901, 24] on icon at bounding box center [889, 29] width 23 height 23
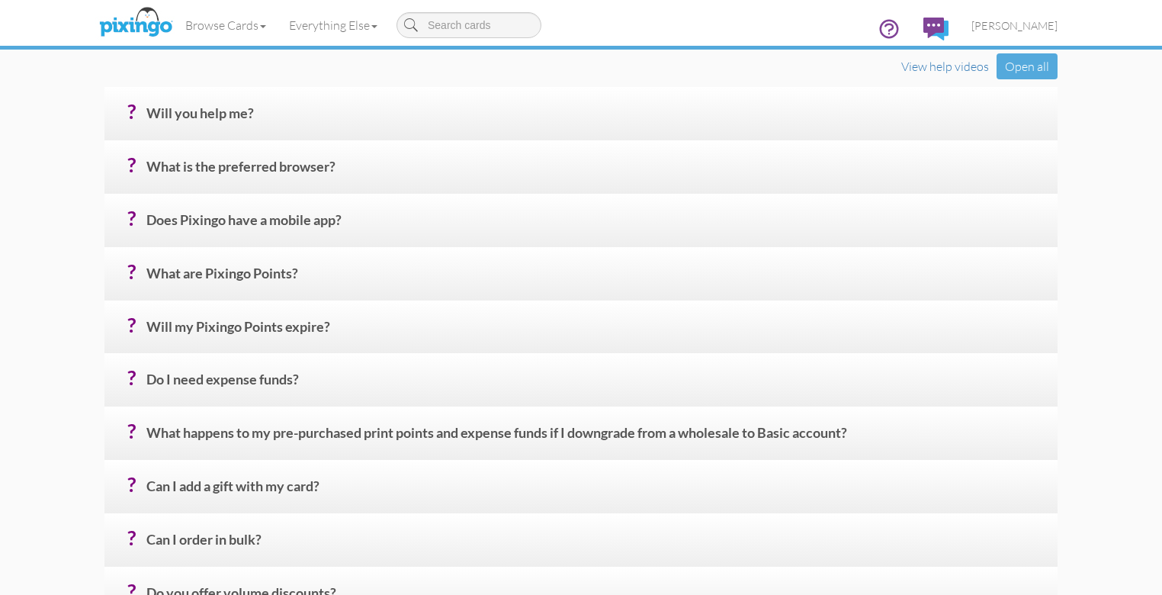
scroll to position [252, 0]
click at [371, 26] on span at bounding box center [374, 26] width 6 height 3
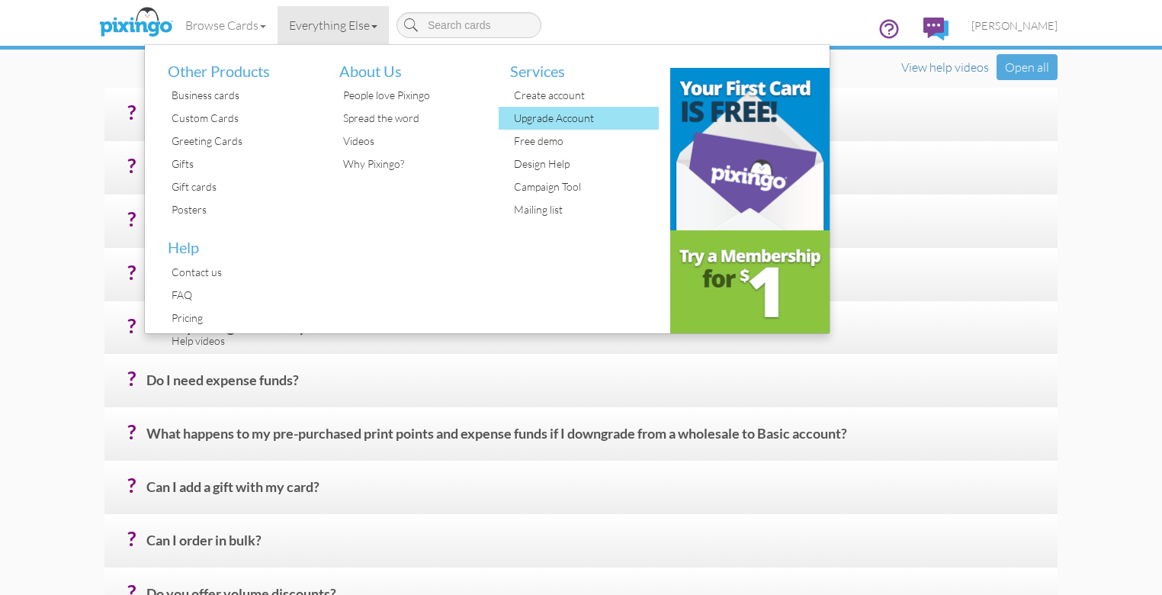
click at [510, 117] on div "Upgrade Account" at bounding box center [584, 118] width 149 height 23
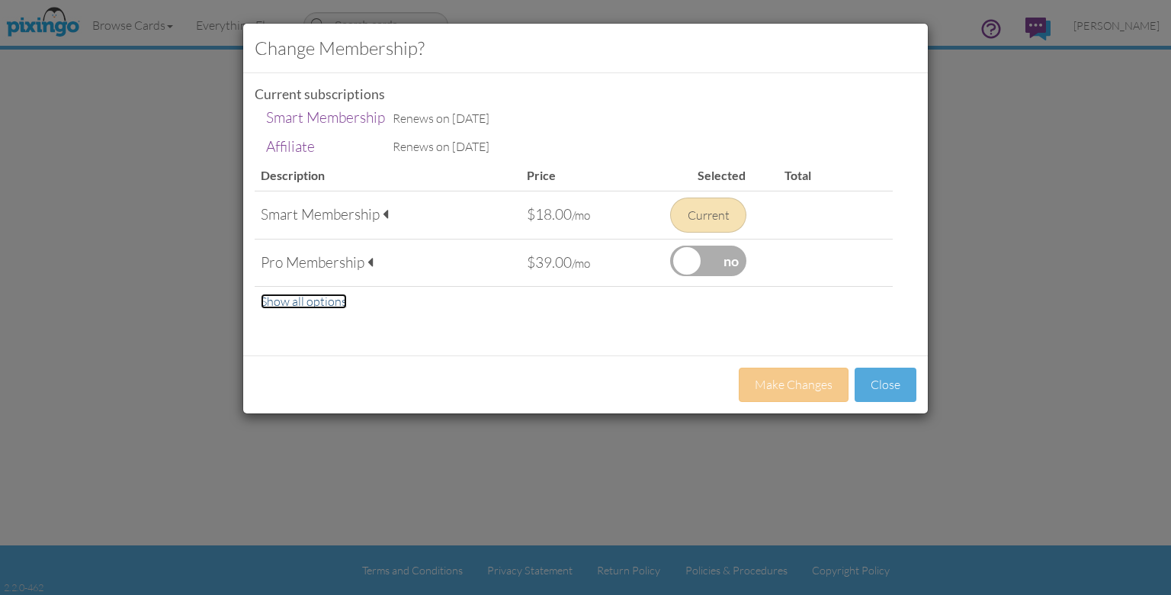
click at [308, 302] on link "Show all options" at bounding box center [304, 301] width 86 height 15
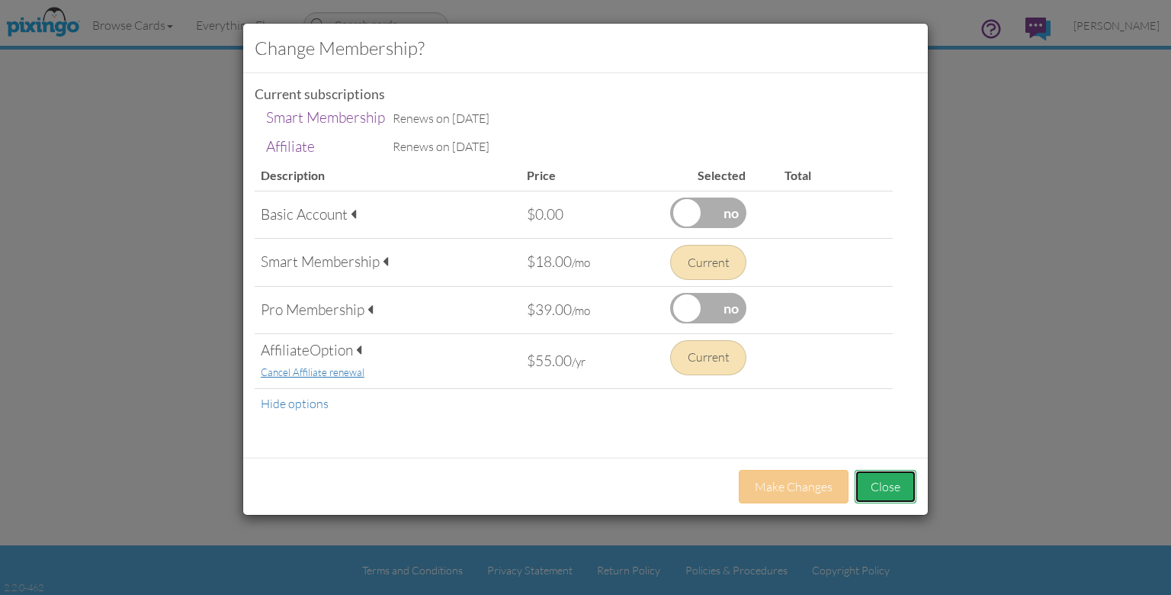
click at [878, 479] on button "Close" at bounding box center [886, 487] width 62 height 34
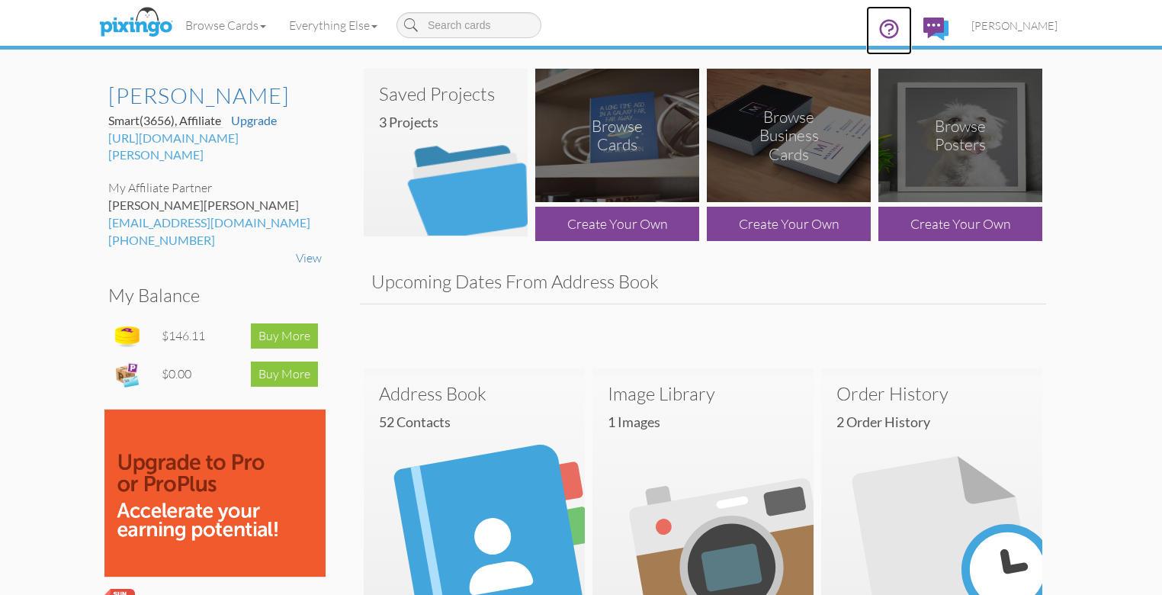
click at [898, 25] on icon at bounding box center [890, 29] width 18 height 18
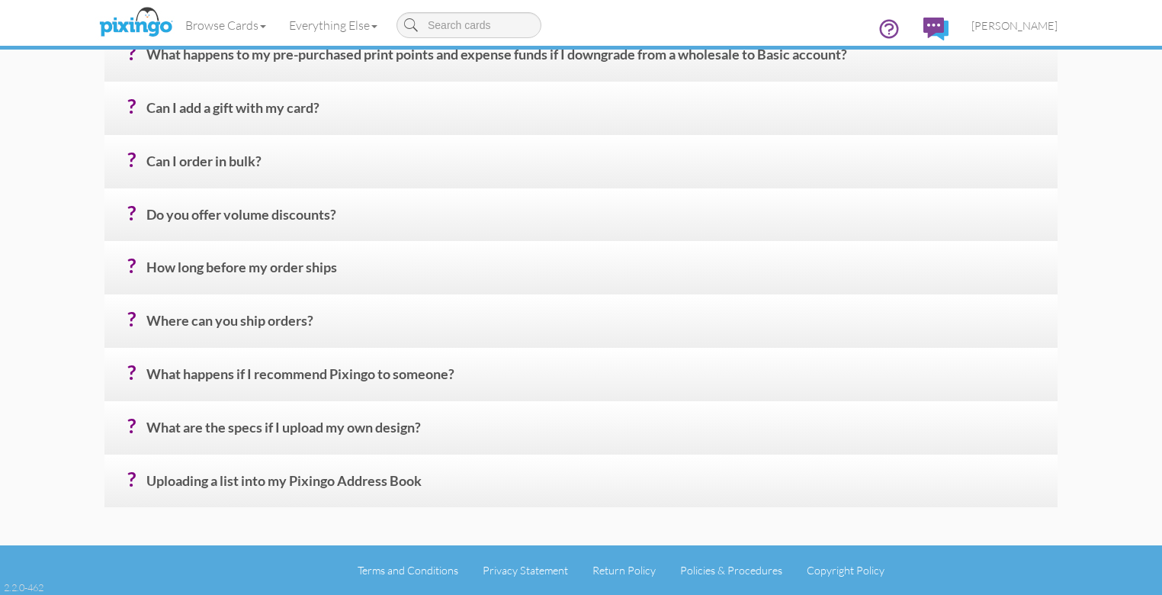
scroll to position [679, 0]
click at [302, 371] on h4 "? What happens if I recommend Pixingo to someone?" at bounding box center [596, 380] width 900 height 27
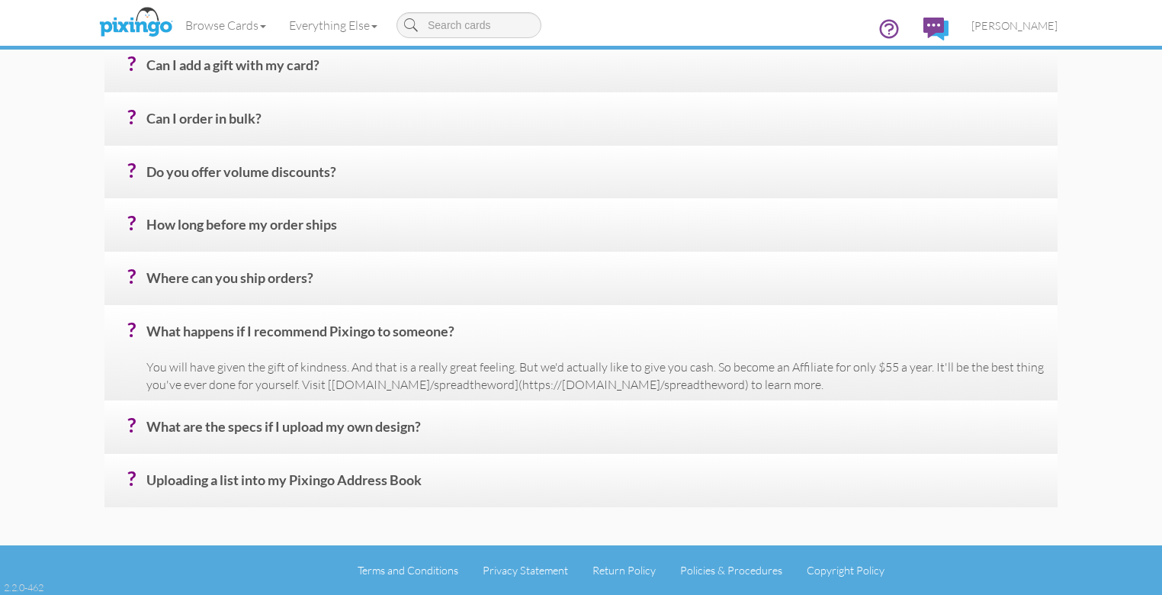
click at [285, 393] on p "You will have given the gift of kindness. And that is a really great feeling. B…" at bounding box center [596, 375] width 900 height 35
drag, startPoint x: 421, startPoint y: 432, endPoint x: 246, endPoint y: 427, distance: 174.7
click at [246, 393] on p "You will have given the gift of kindness. And that is a really great feeling. B…" at bounding box center [596, 375] width 900 height 35
drag, startPoint x: 246, startPoint y: 427, endPoint x: 299, endPoint y: 426, distance: 52.6
copy p "[DOMAIN_NAME][URL]"
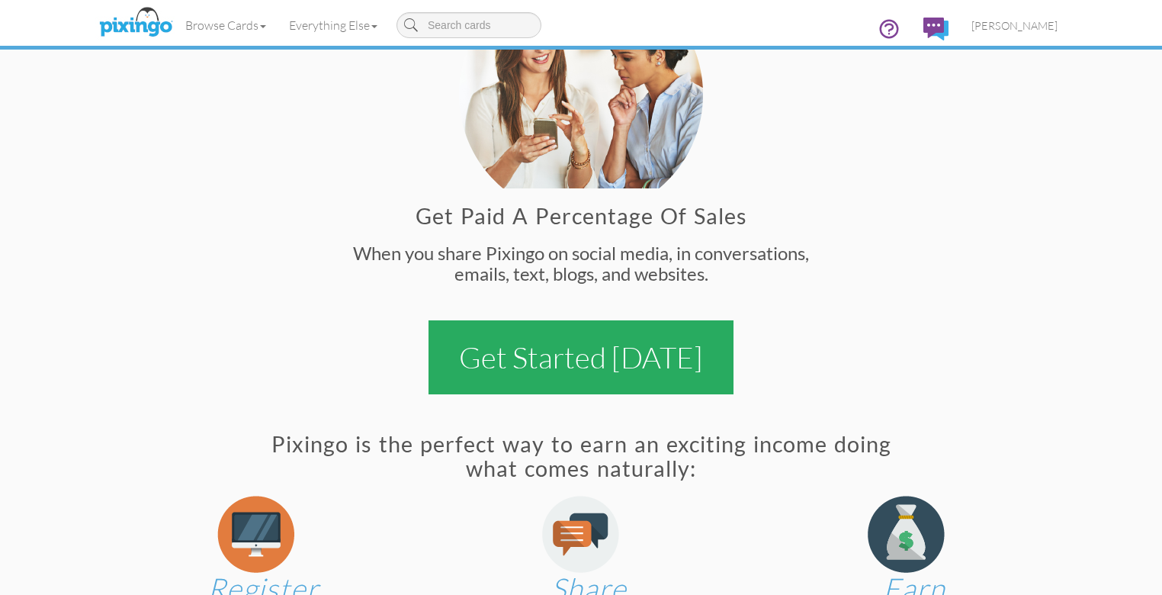
scroll to position [385, 0]
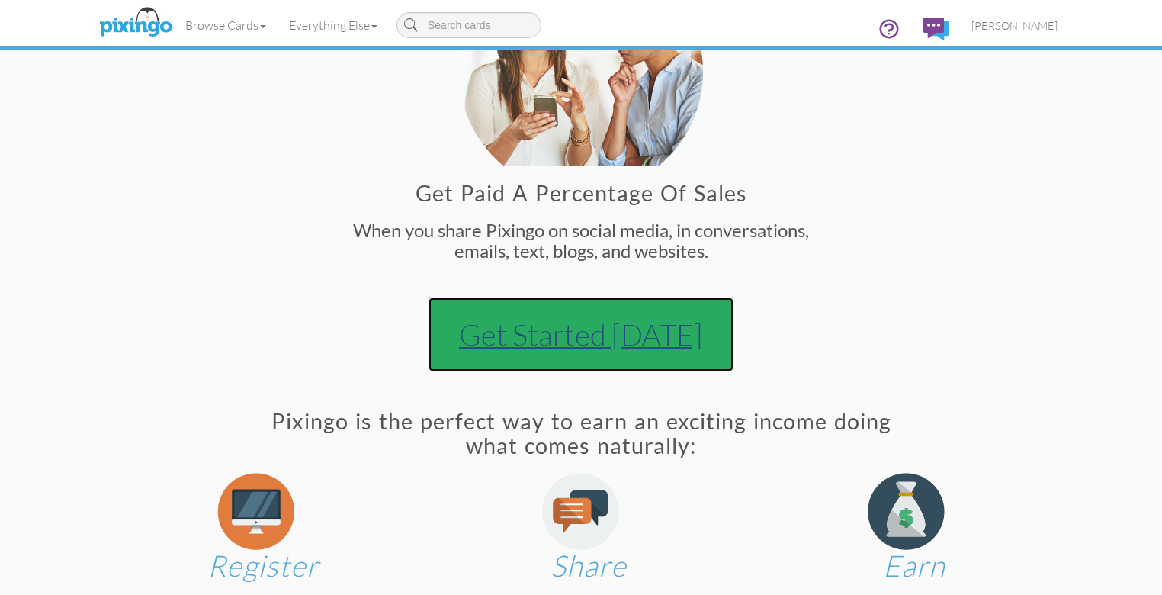
click at [575, 371] on link "Get Started [DATE]" at bounding box center [581, 334] width 305 height 74
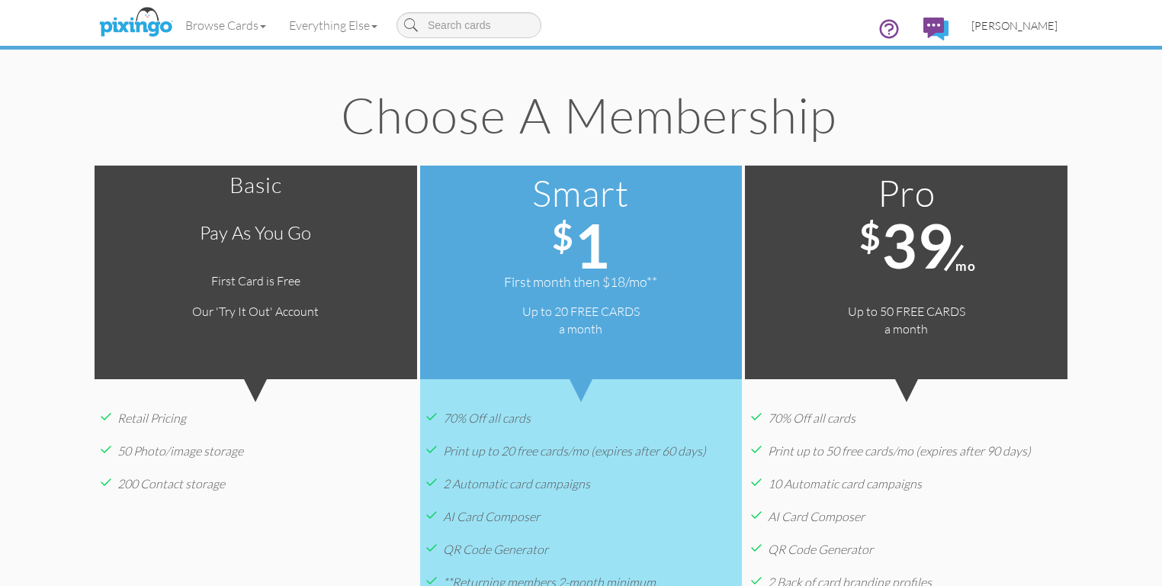
click at [1058, 24] on span "[PERSON_NAME]" at bounding box center [1015, 25] width 86 height 13
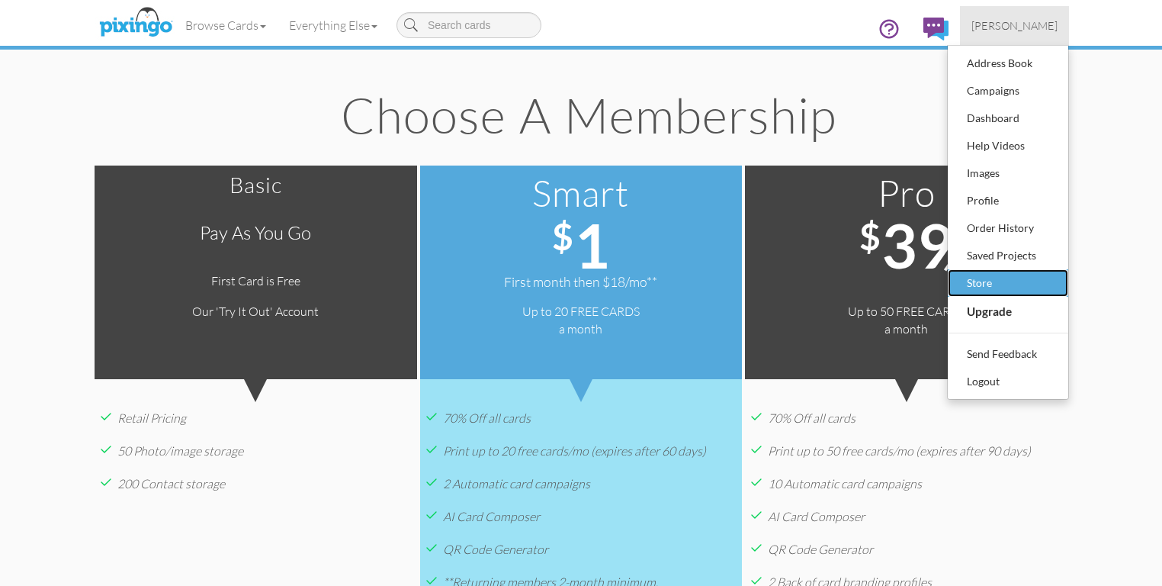
click at [1053, 278] on div "Store" at bounding box center [1008, 282] width 90 height 23
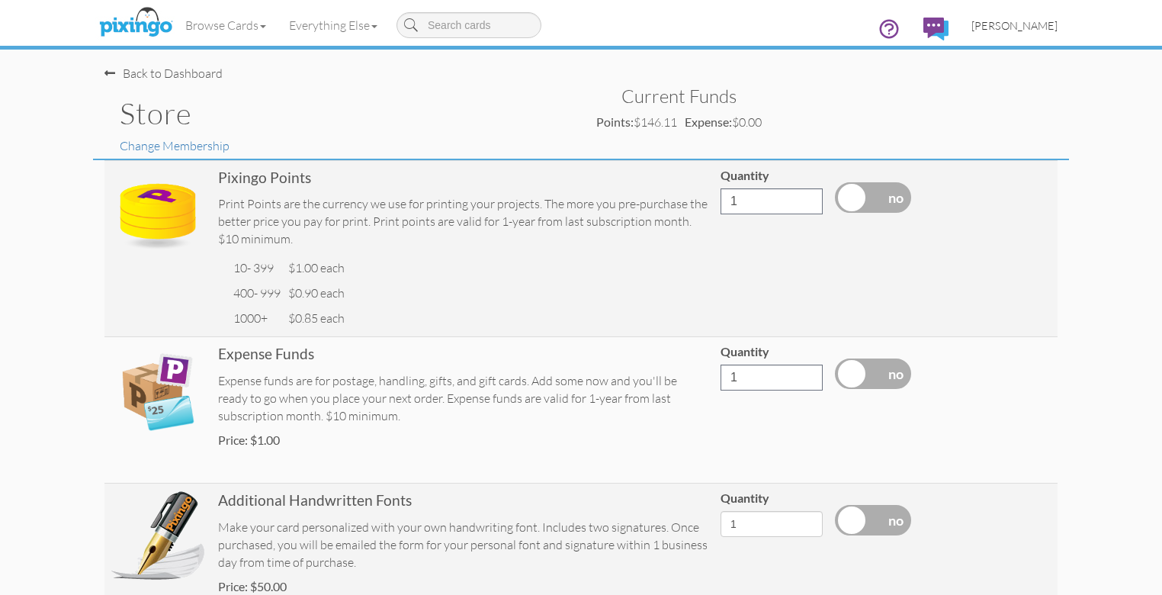
click at [1058, 19] on span "[PERSON_NAME]" at bounding box center [1015, 25] width 86 height 13
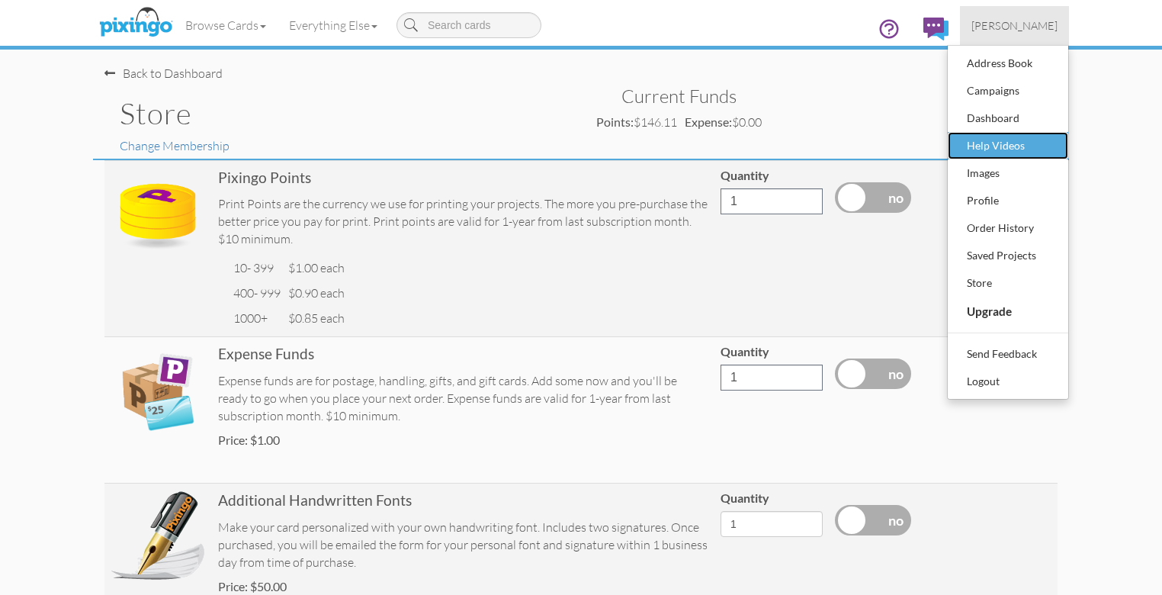
click at [1053, 140] on div "Help Videos" at bounding box center [1008, 145] width 90 height 23
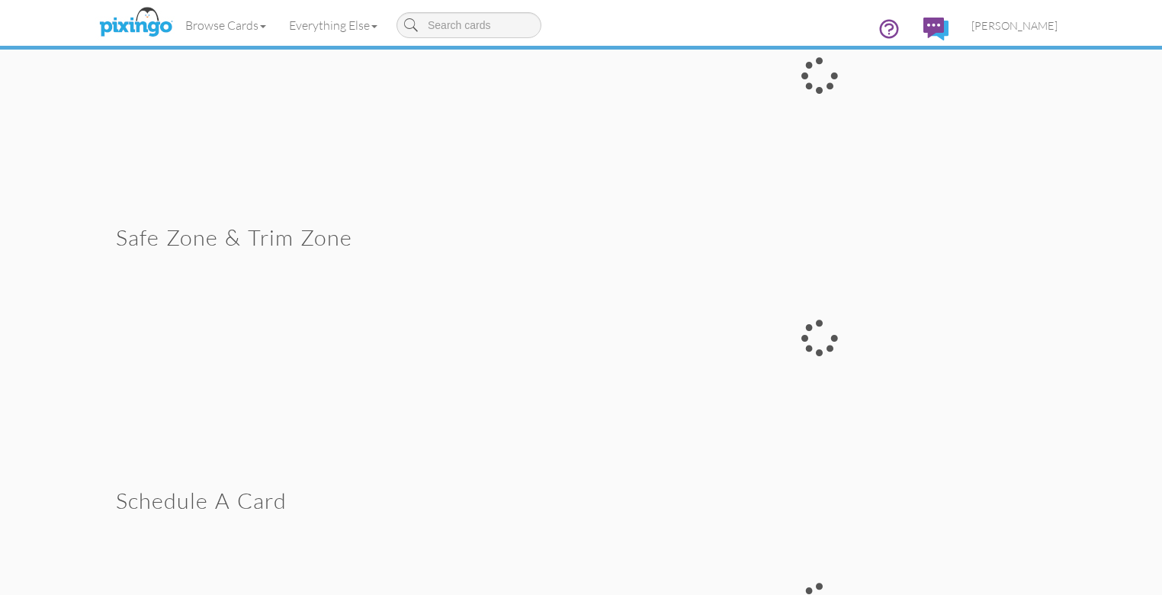
scroll to position [5942, 0]
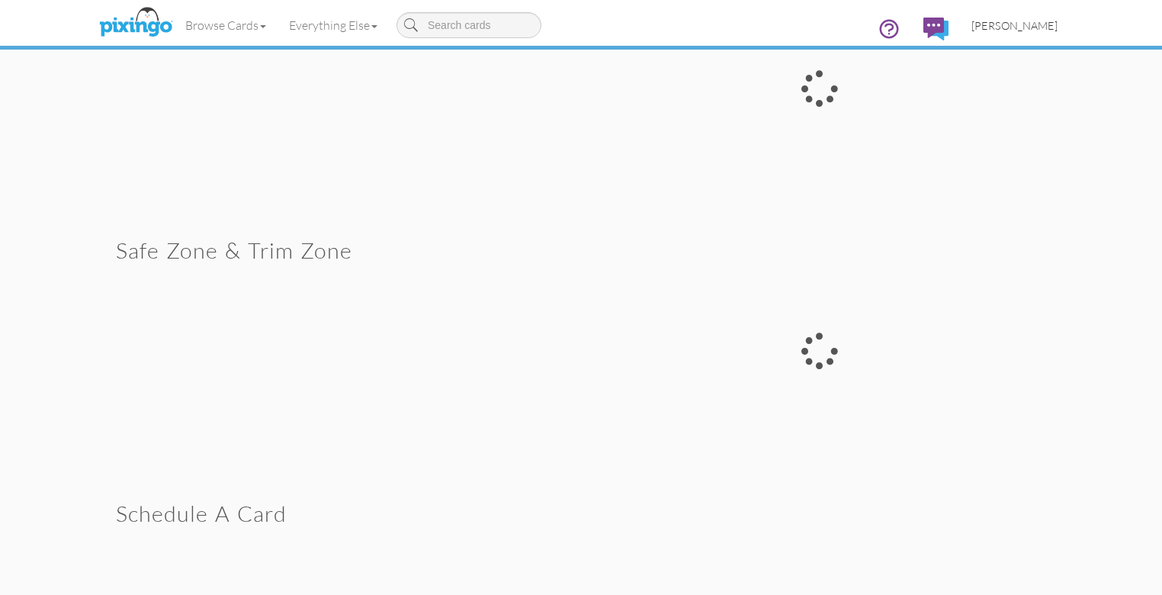
click at [1069, 18] on link "[PERSON_NAME]" at bounding box center [1014, 25] width 109 height 39
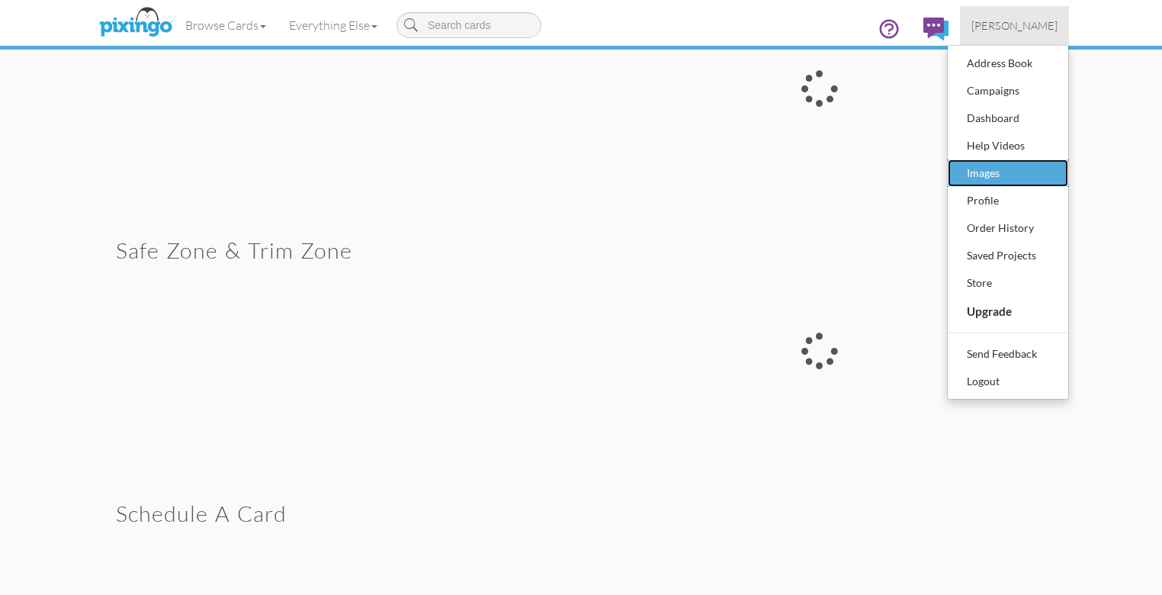
click at [1053, 171] on div "Images" at bounding box center [1008, 173] width 90 height 23
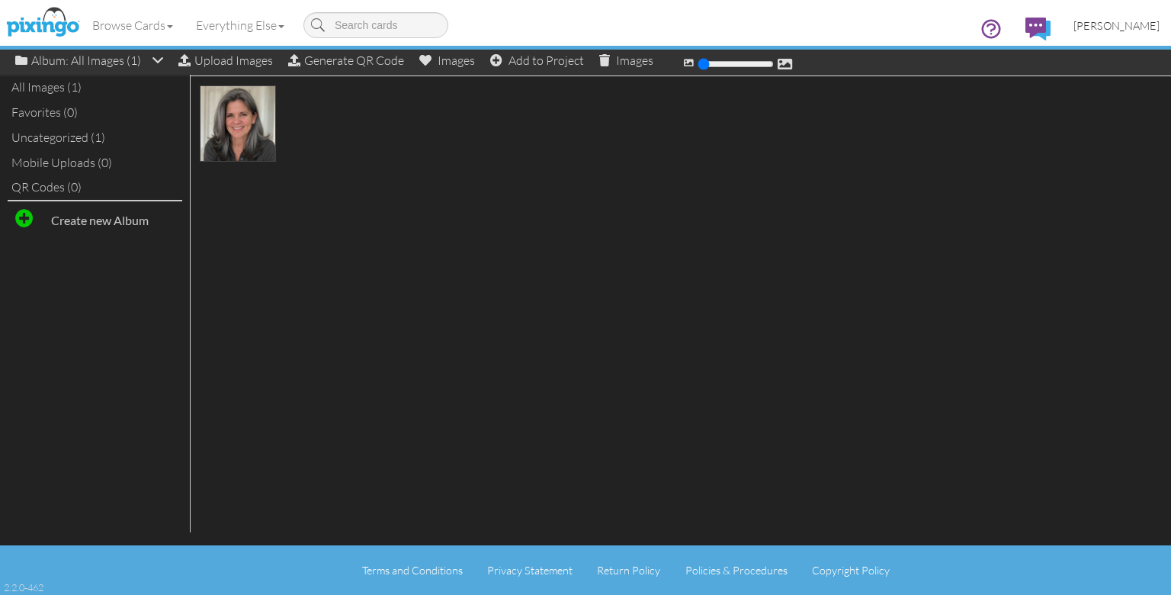
click at [1147, 20] on span "[PERSON_NAME]" at bounding box center [1117, 25] width 86 height 13
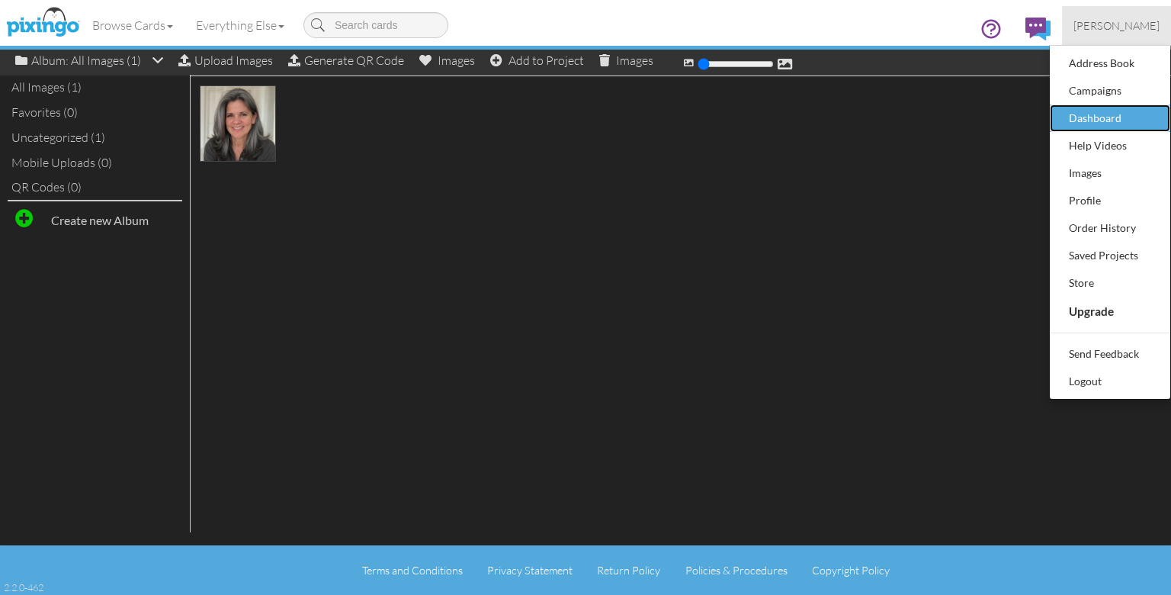
click at [1100, 108] on div "Dashboard" at bounding box center [1110, 118] width 90 height 23
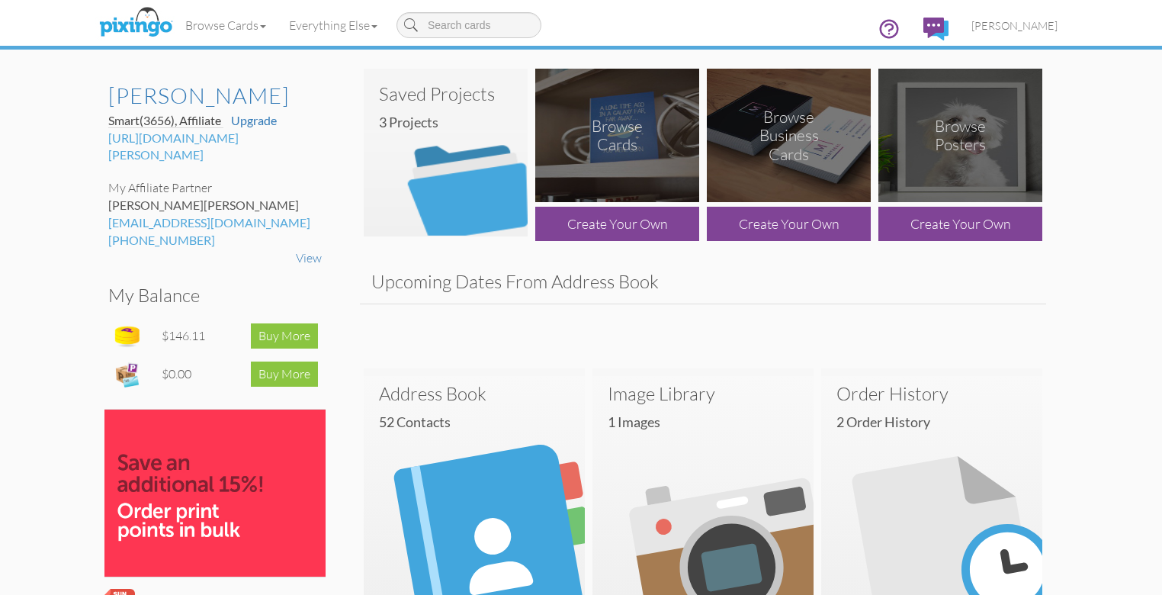
click at [627, 140] on div "Browse Cards" at bounding box center [617, 136] width 82 height 38
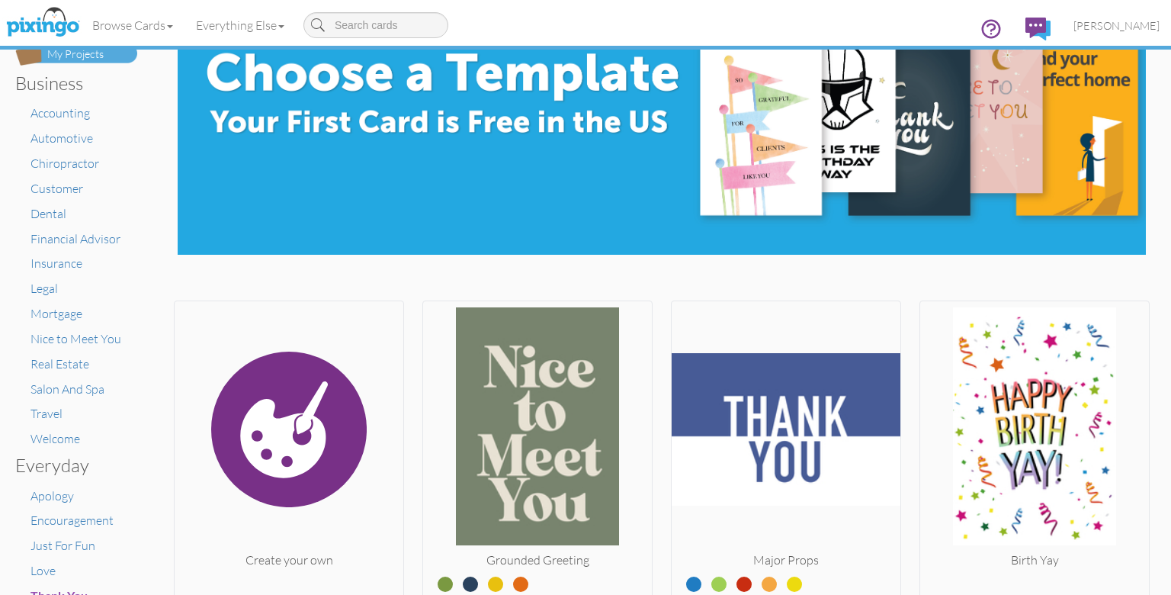
scroll to position [61, 0]
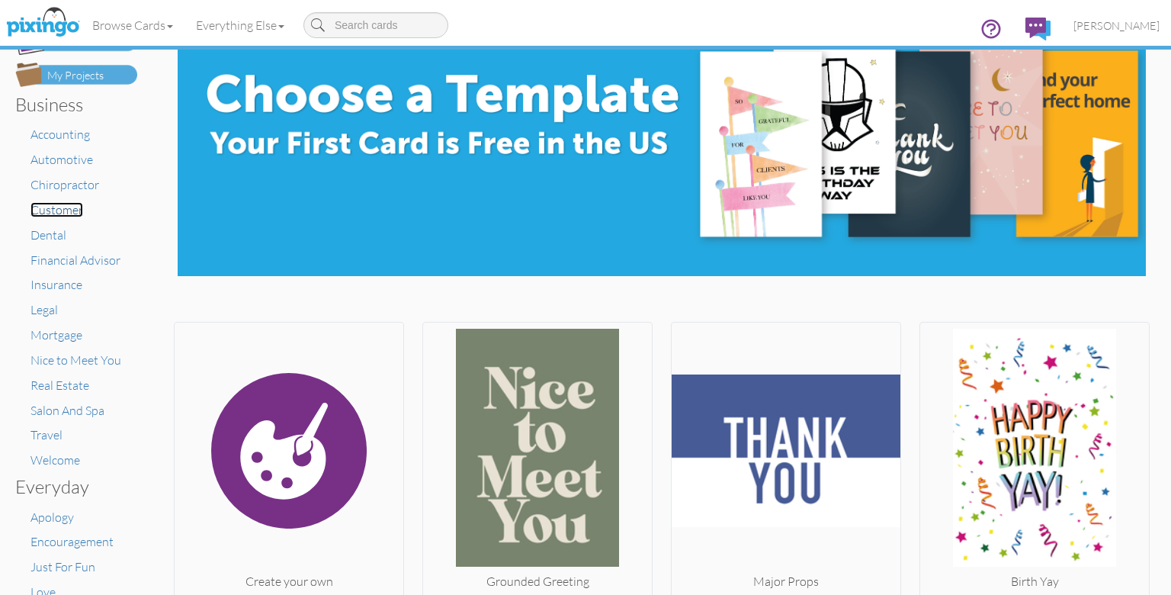
click at [64, 210] on span "Customer" at bounding box center [57, 209] width 53 height 15
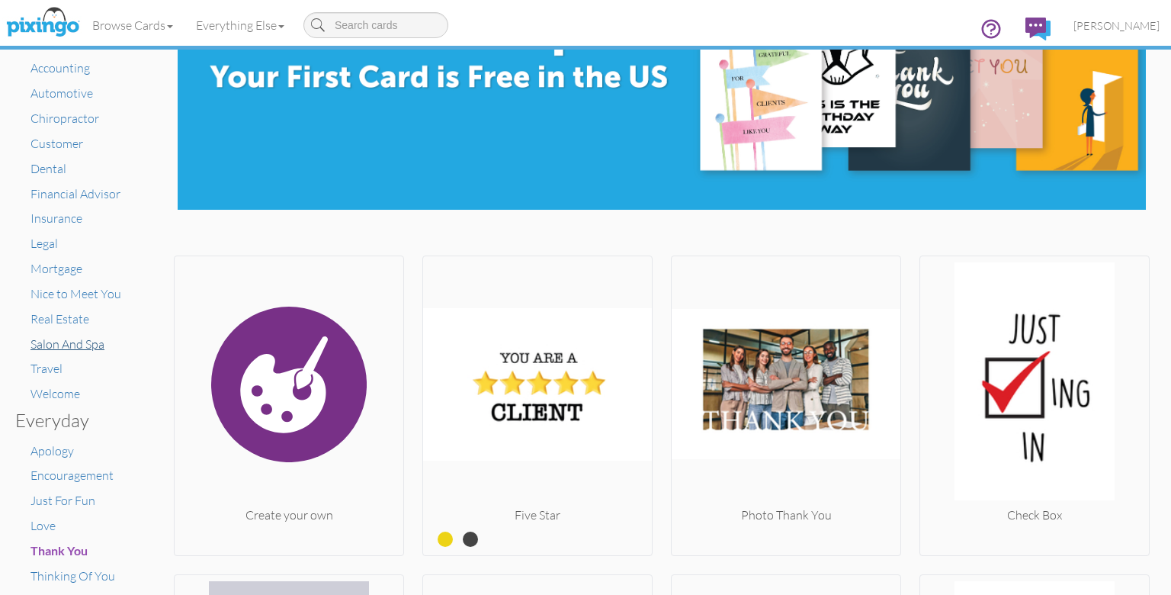
scroll to position [149, 0]
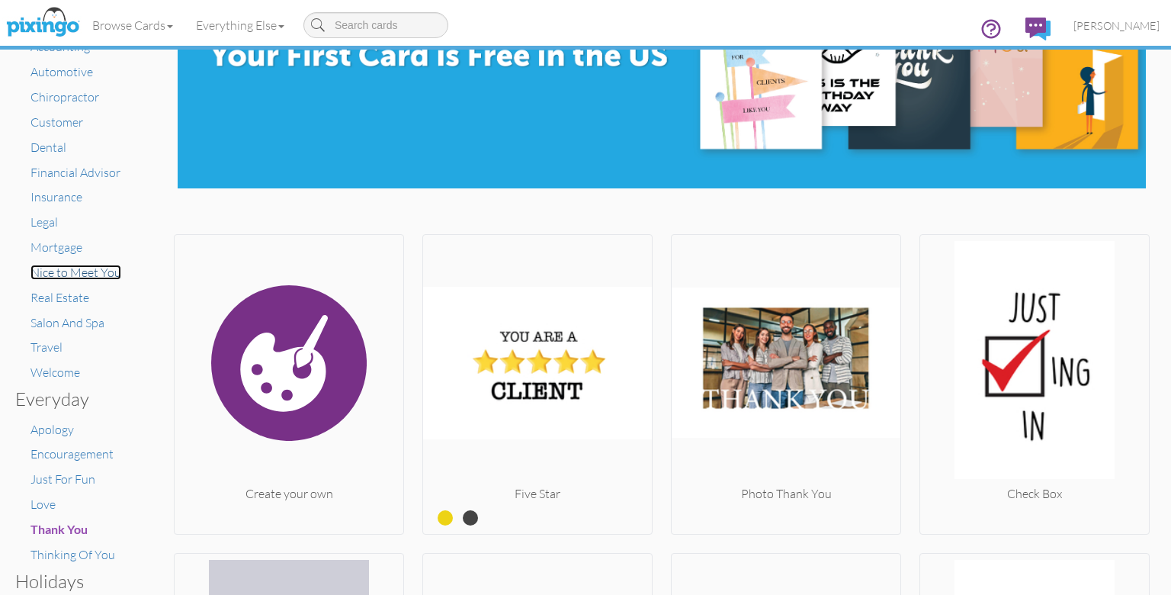
click at [75, 271] on span "Nice to Meet You" at bounding box center [76, 272] width 91 height 15
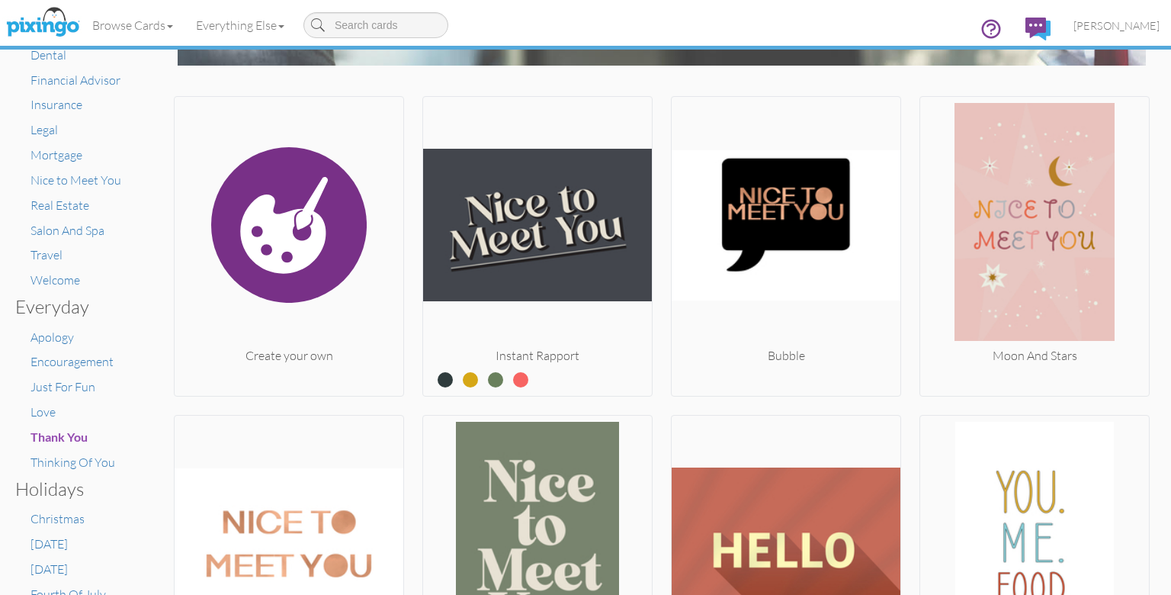
scroll to position [250, 0]
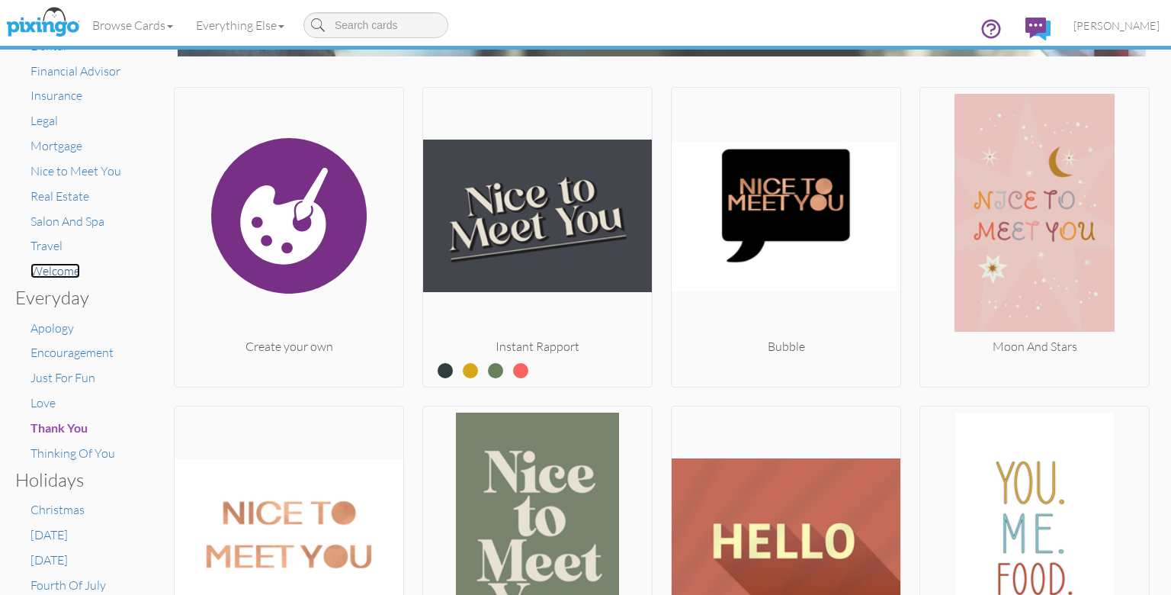
click at [66, 268] on span "Welcome" at bounding box center [56, 270] width 50 height 15
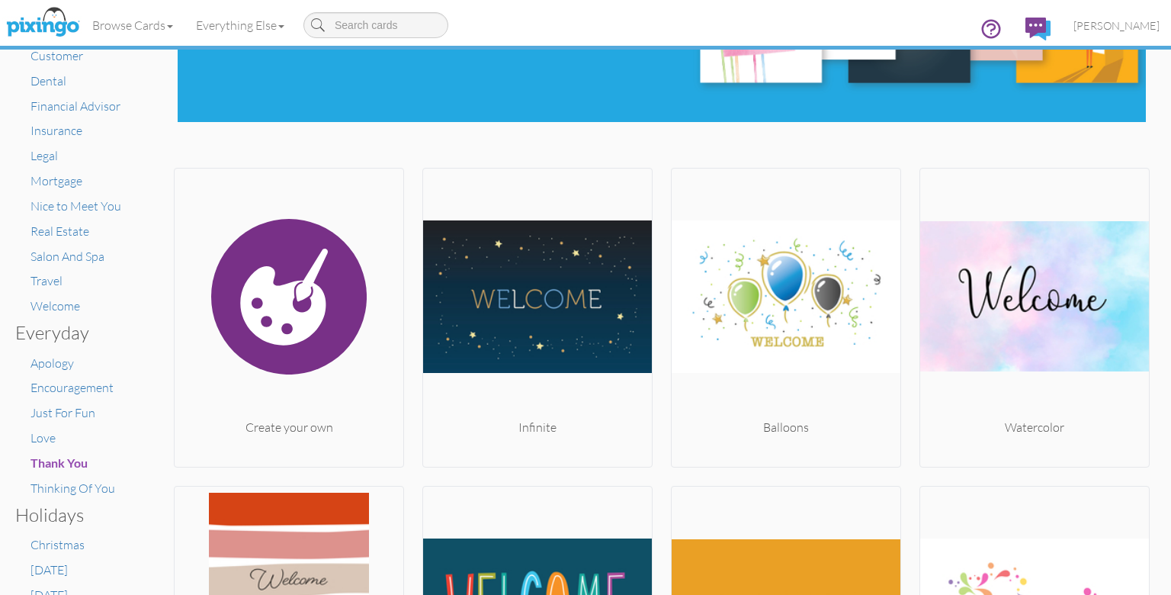
scroll to position [209, 0]
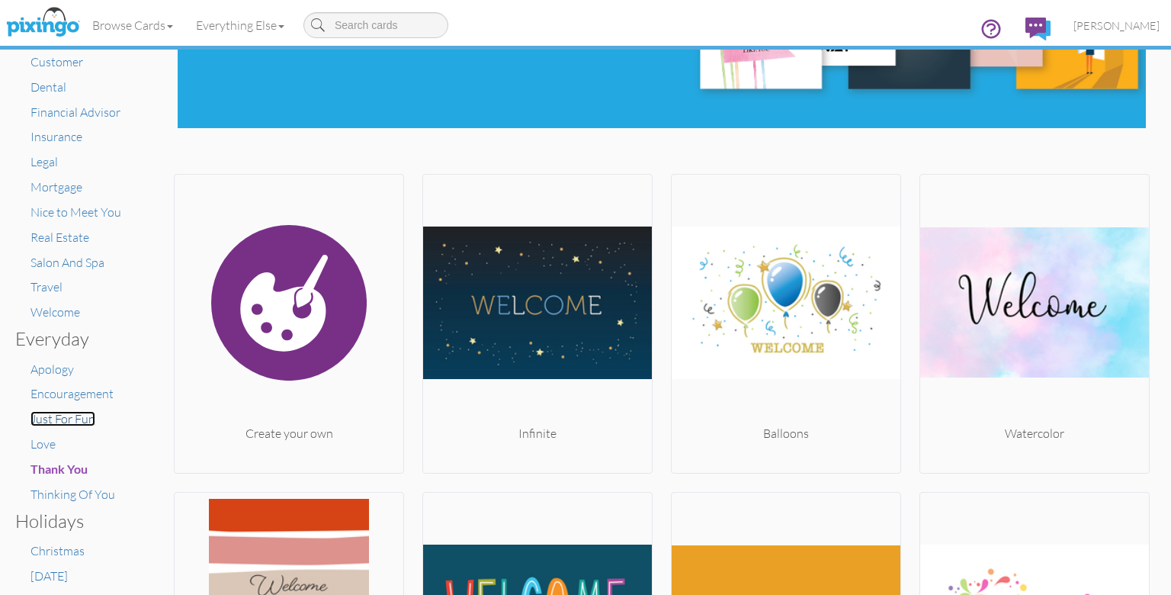
click at [87, 418] on span "Just For Fun" at bounding box center [63, 418] width 65 height 15
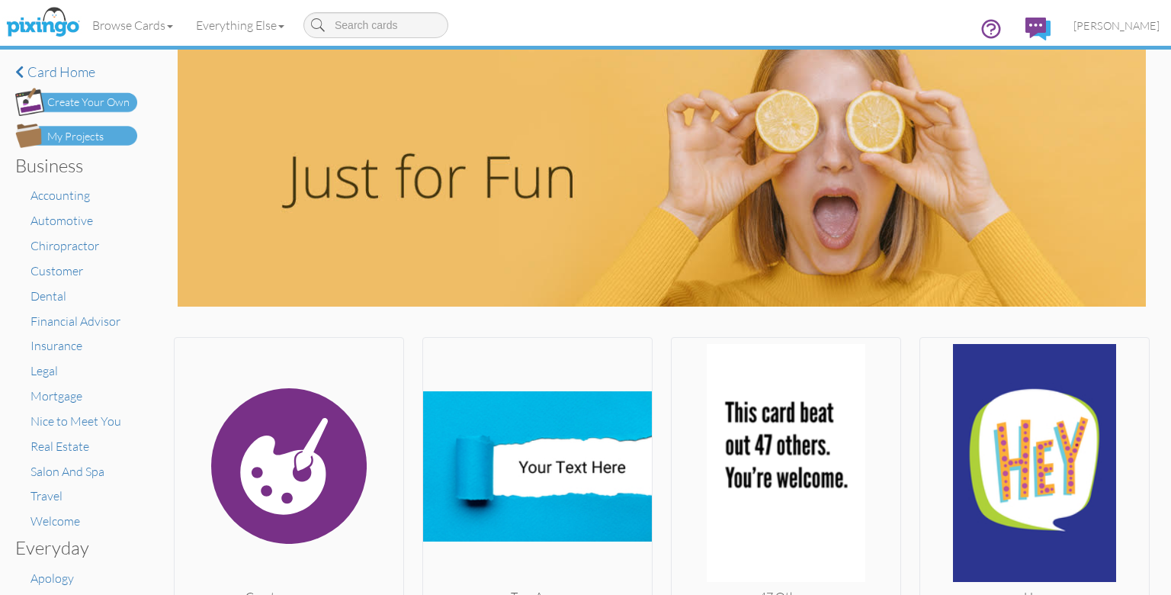
click at [98, 131] on div "My Projects" at bounding box center [75, 137] width 56 height 16
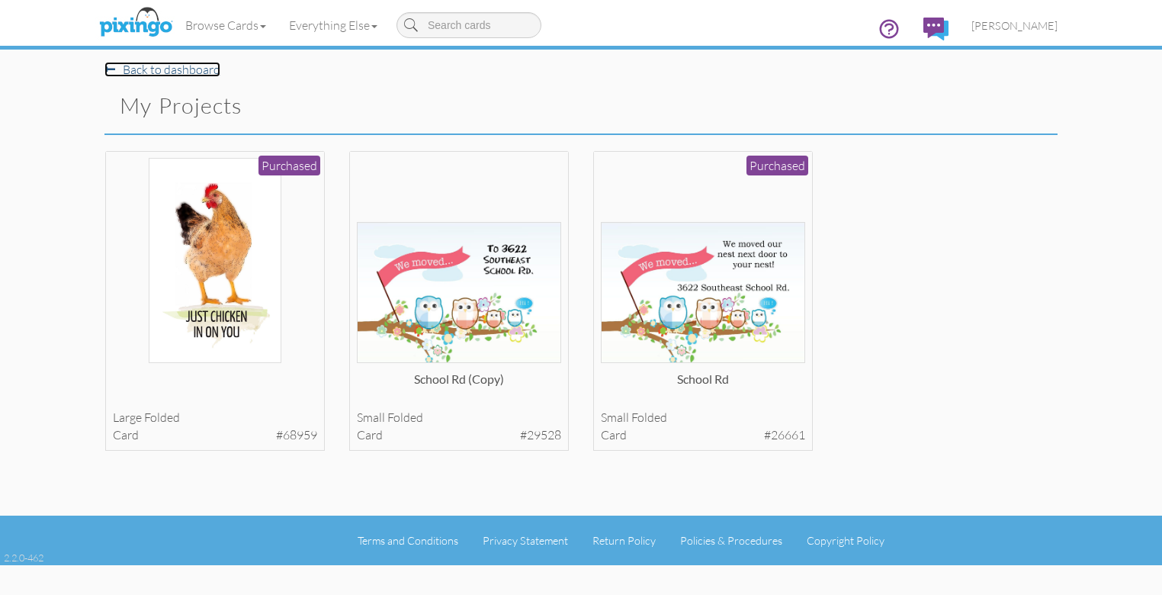
click at [104, 70] on link "Back to dashboard" at bounding box center [162, 69] width 116 height 15
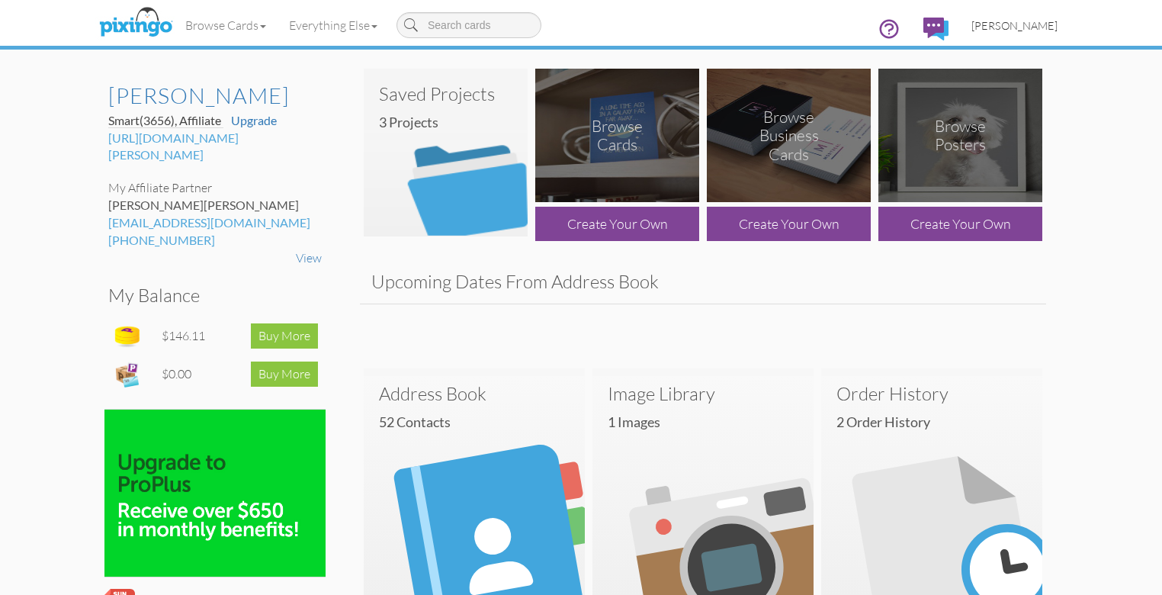
click at [1058, 23] on span "[PERSON_NAME]" at bounding box center [1015, 25] width 86 height 13
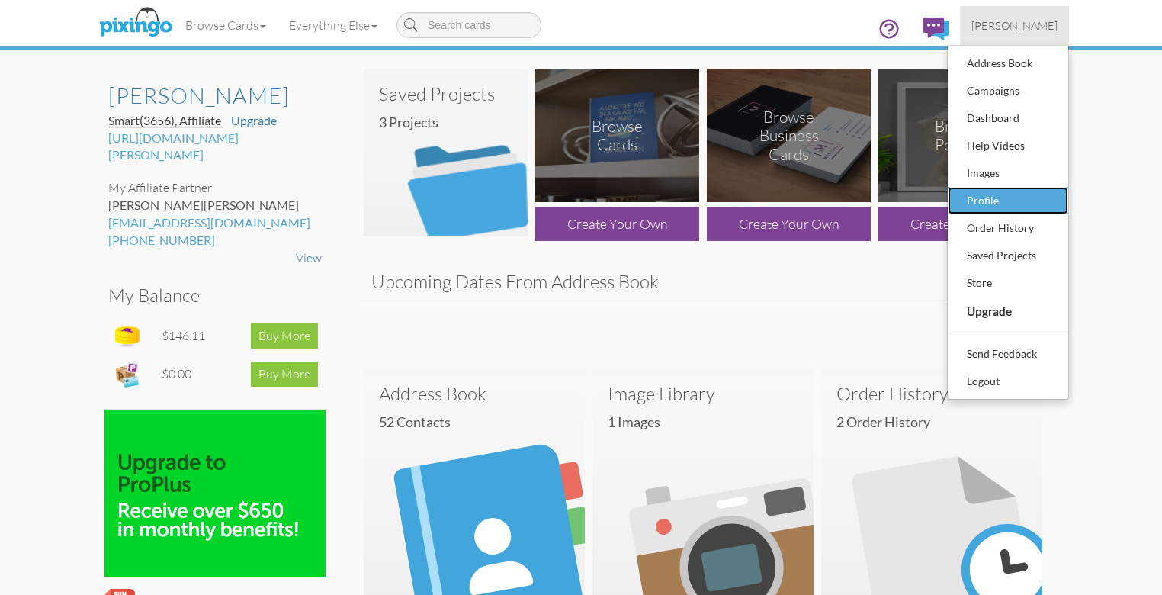
click at [1053, 195] on div "Profile" at bounding box center [1008, 200] width 90 height 23
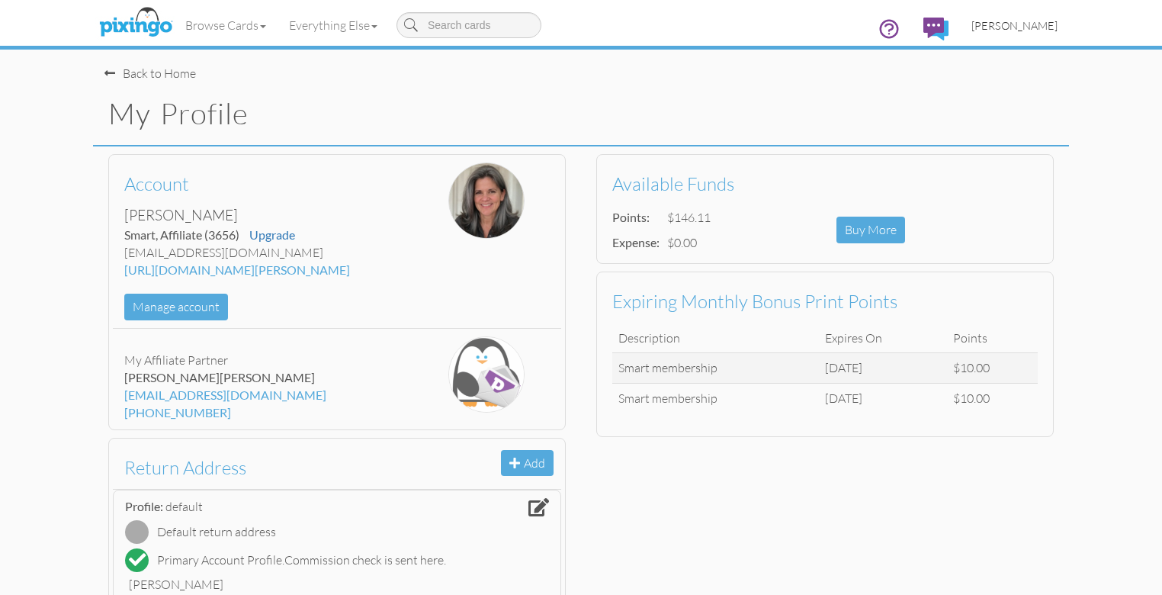
click at [1058, 21] on span "[PERSON_NAME]" at bounding box center [1015, 25] width 86 height 13
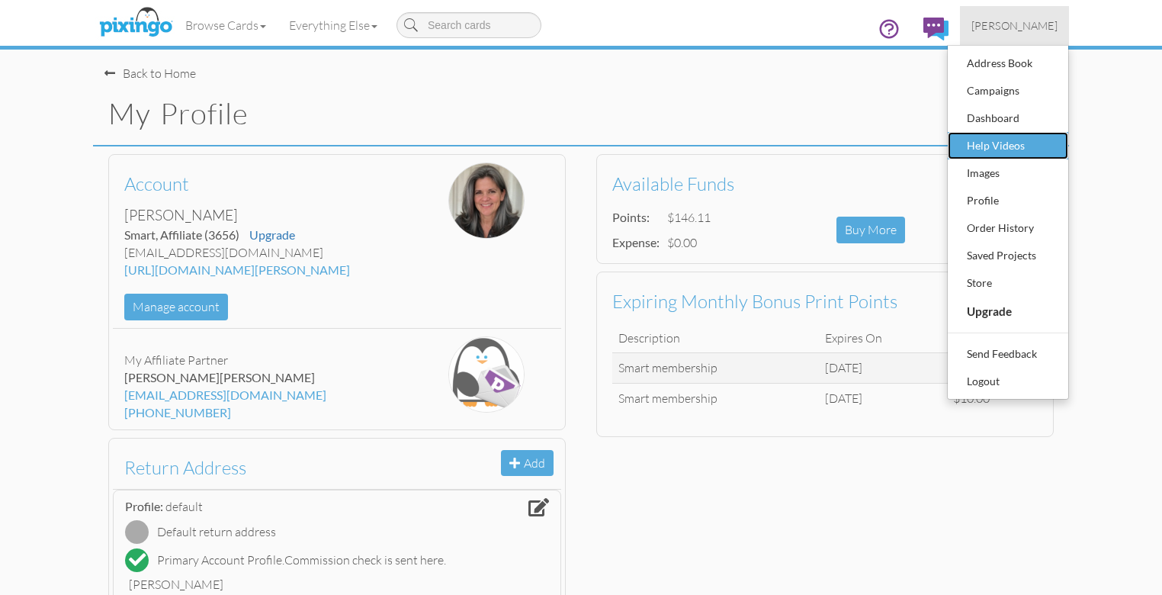
click at [1053, 146] on div "Help Videos" at bounding box center [1008, 145] width 90 height 23
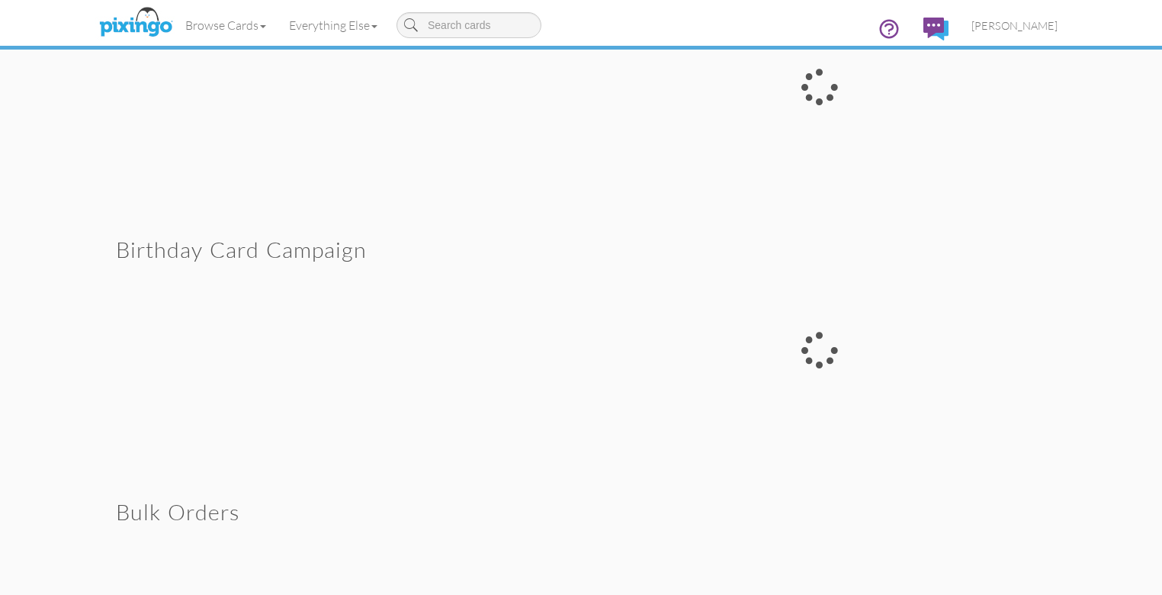
scroll to position [1220, 0]
drag, startPoint x: 894, startPoint y: 306, endPoint x: 875, endPoint y: 308, distance: 18.4
click at [878, 207] on div at bounding box center [819, 78] width 477 height 255
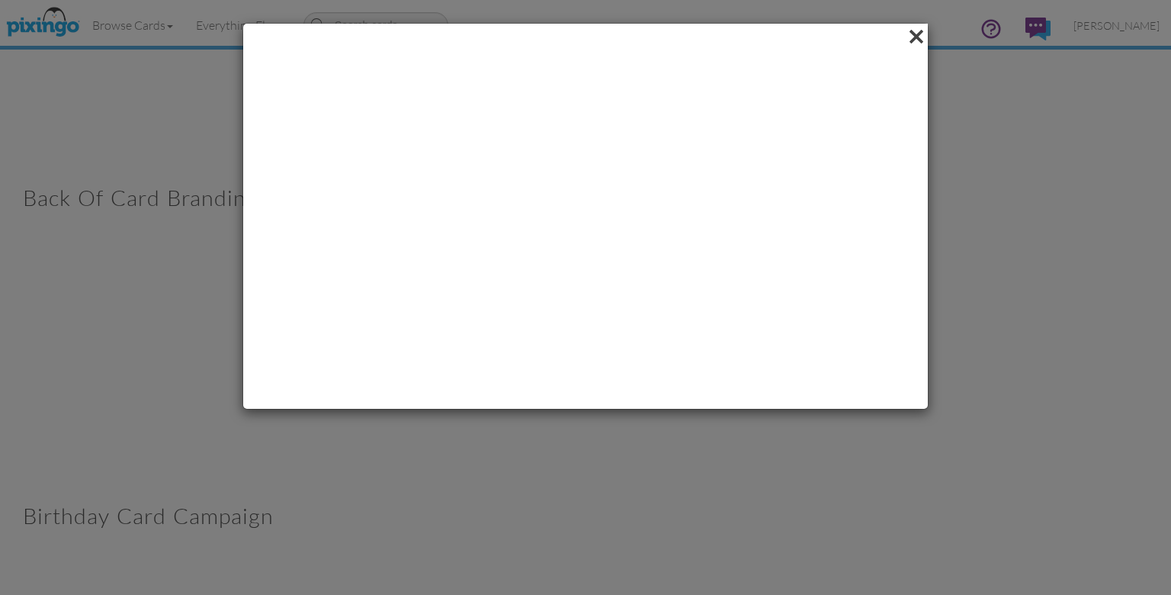
click at [918, 36] on span at bounding box center [916, 37] width 24 height 26
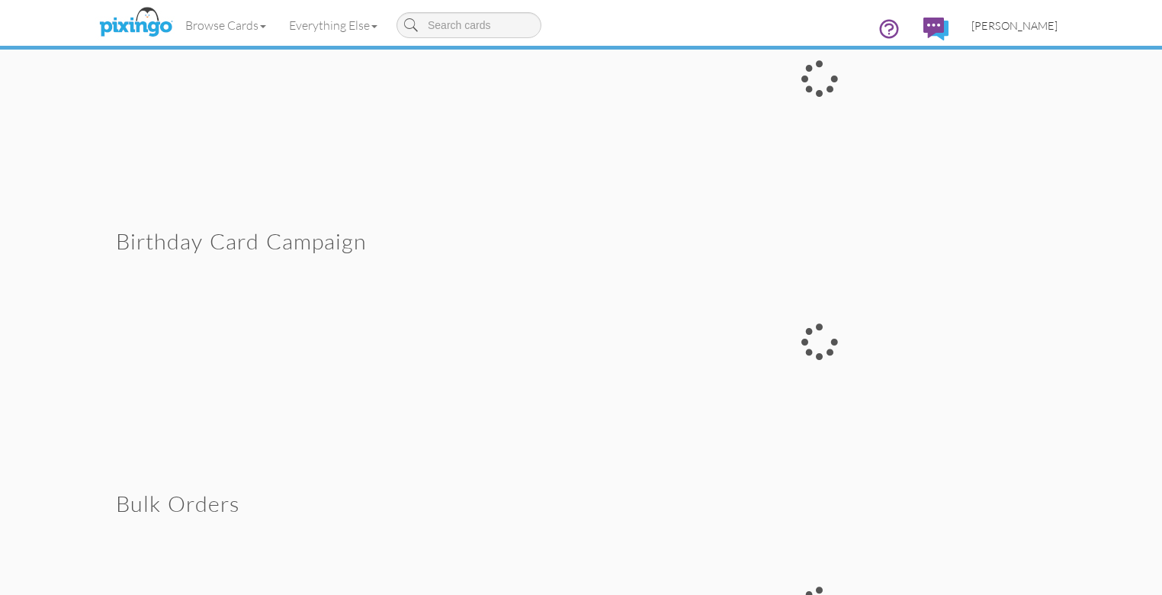
click at [1058, 20] on span "[PERSON_NAME]" at bounding box center [1015, 25] width 86 height 13
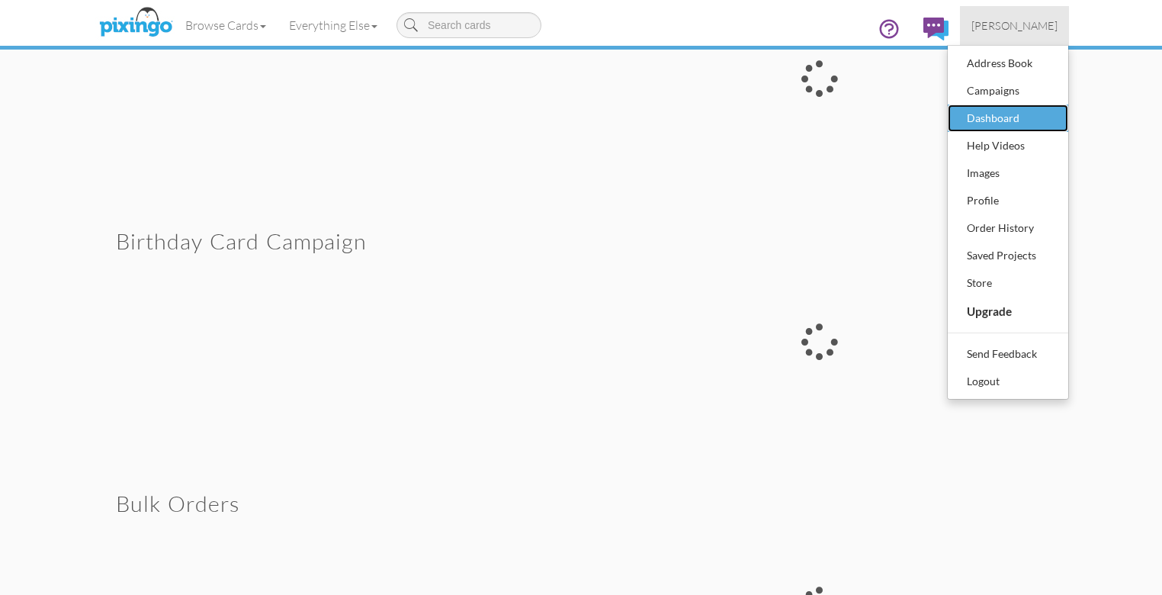
click at [1053, 110] on div "Dashboard" at bounding box center [1008, 118] width 90 height 23
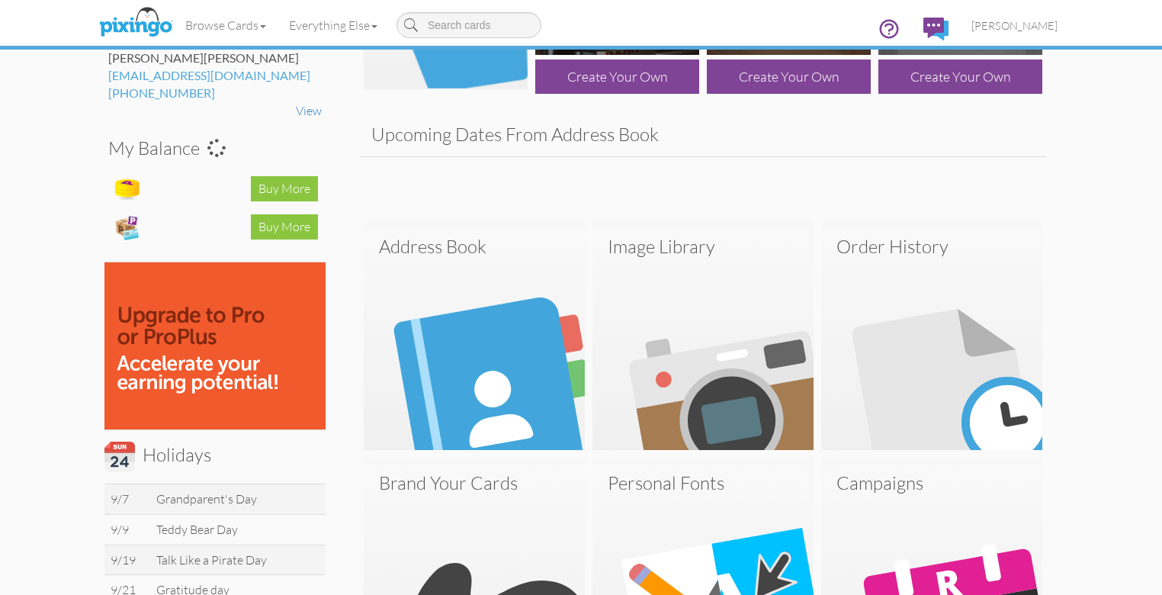
scroll to position [183, 0]
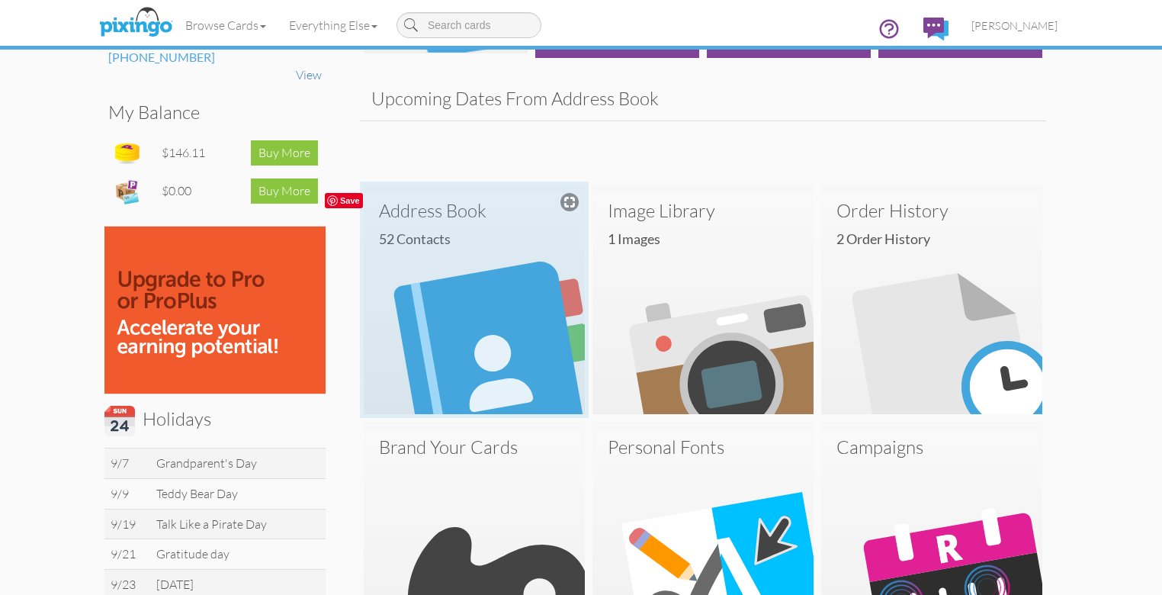
click at [454, 325] on img at bounding box center [474, 303] width 221 height 221
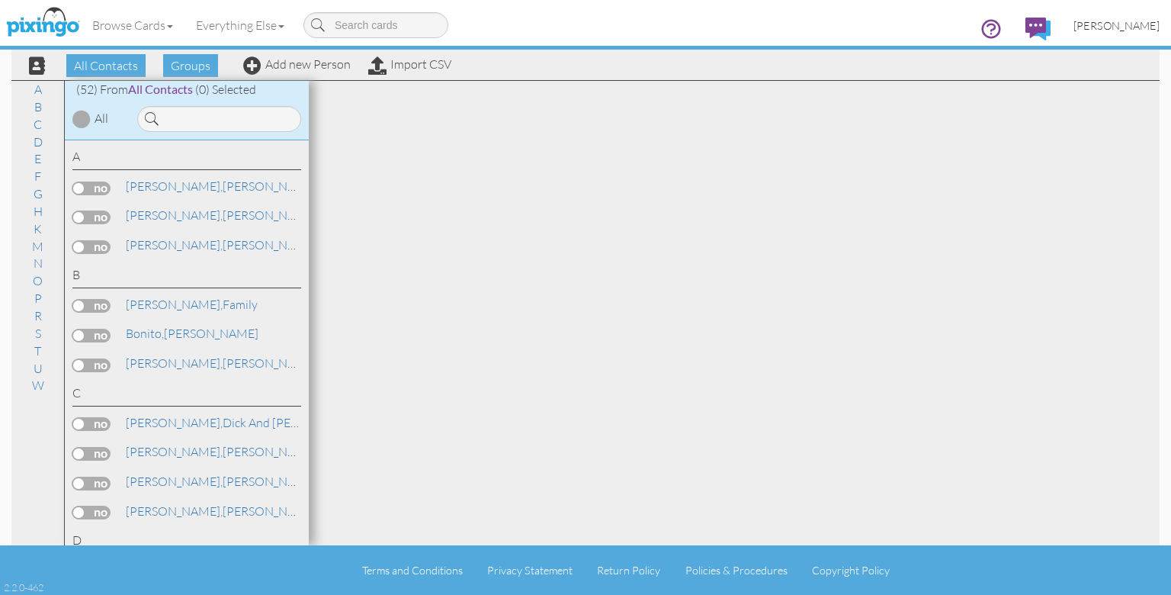
click at [1135, 23] on span "[PERSON_NAME]" at bounding box center [1117, 25] width 86 height 13
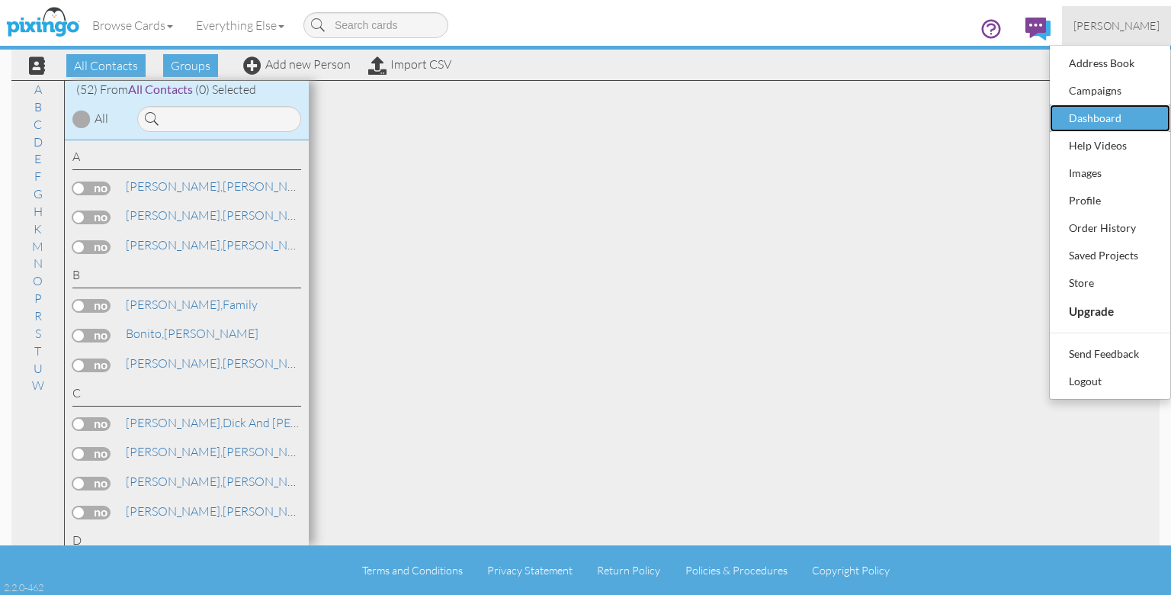
click at [1100, 116] on div "Dashboard" at bounding box center [1110, 118] width 90 height 23
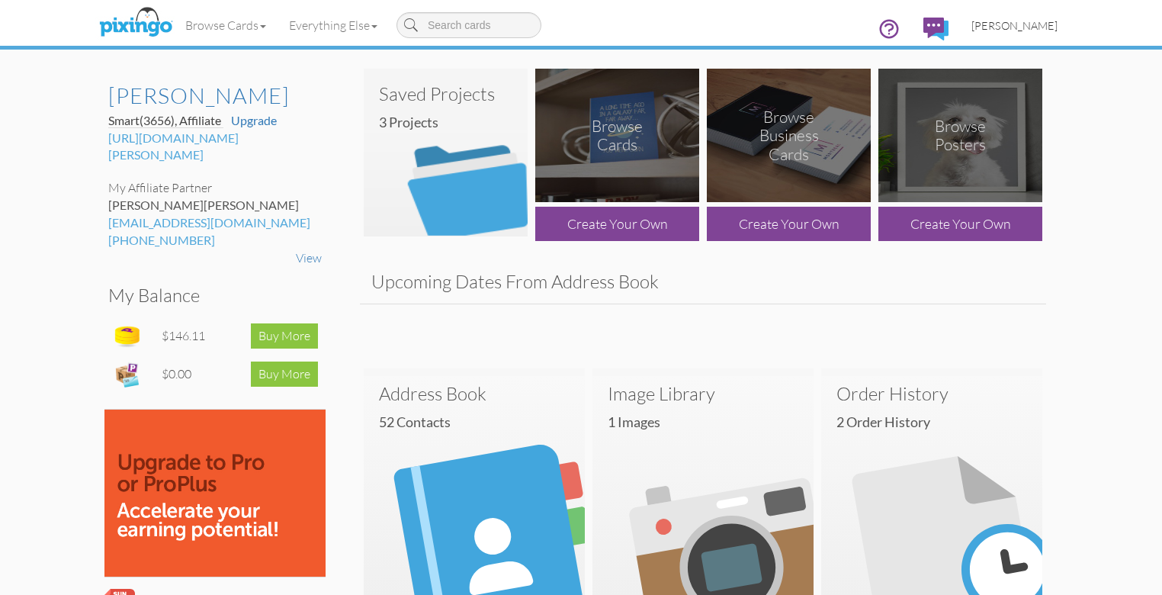
click at [1058, 29] on span "[PERSON_NAME]" at bounding box center [1015, 25] width 86 height 13
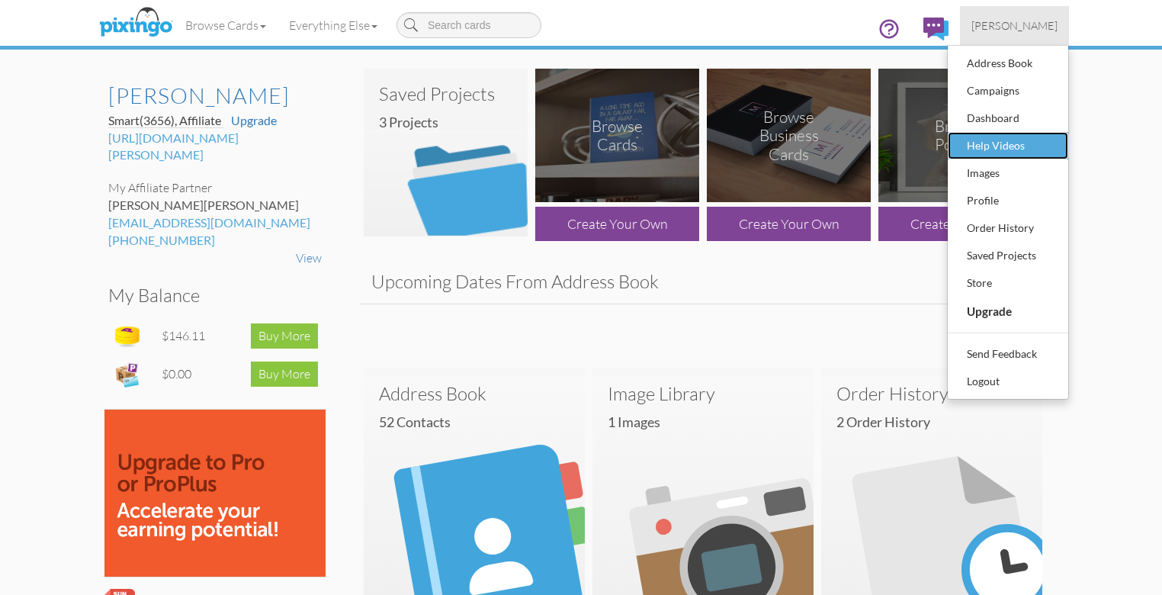
click at [1053, 137] on div "Help Videos" at bounding box center [1008, 145] width 90 height 23
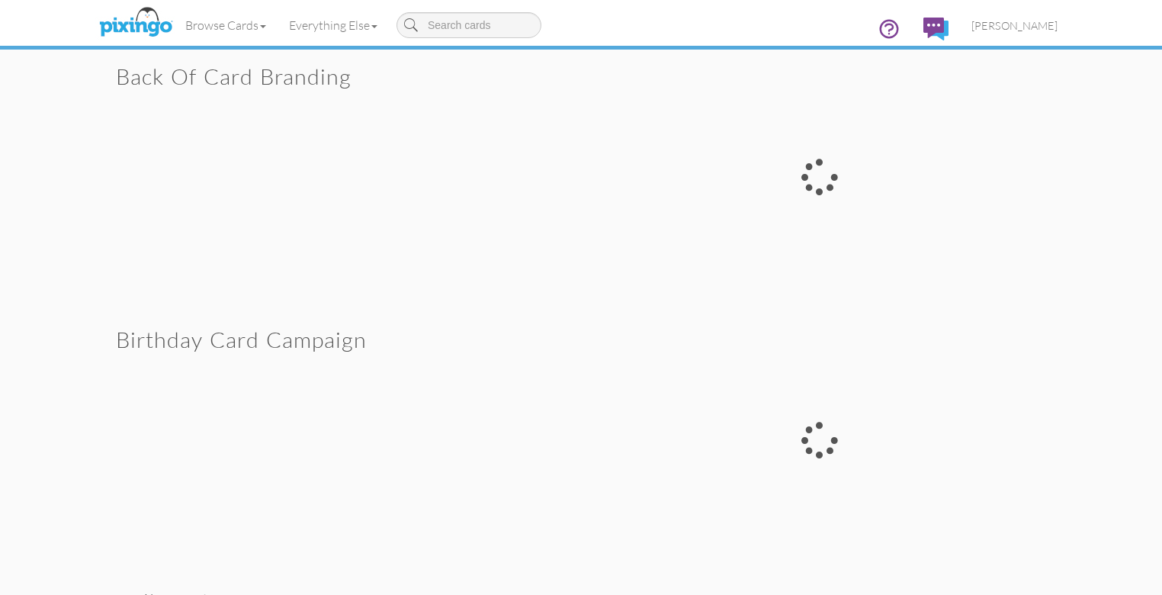
scroll to position [1159, 0]
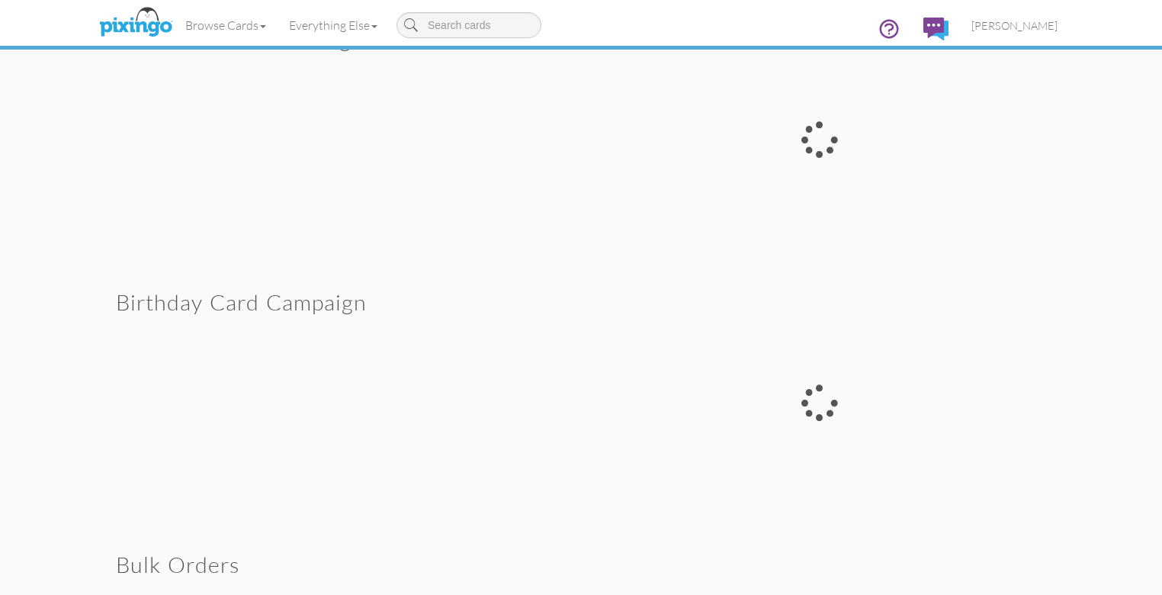
click at [866, 268] on div at bounding box center [819, 139] width 477 height 255
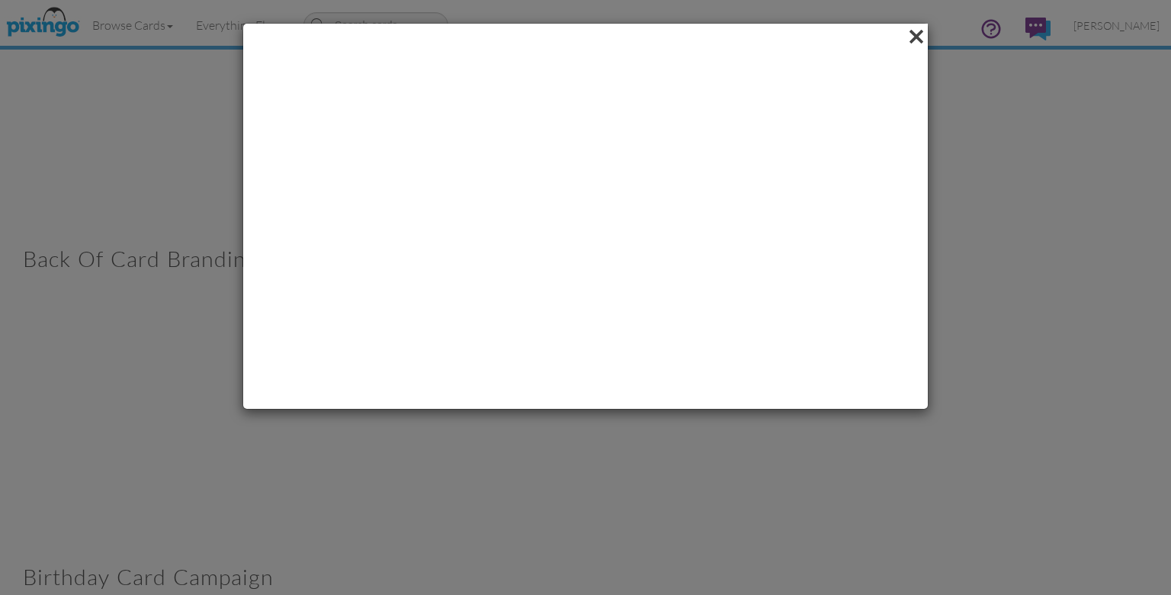
click at [921, 31] on span at bounding box center [916, 37] width 24 height 26
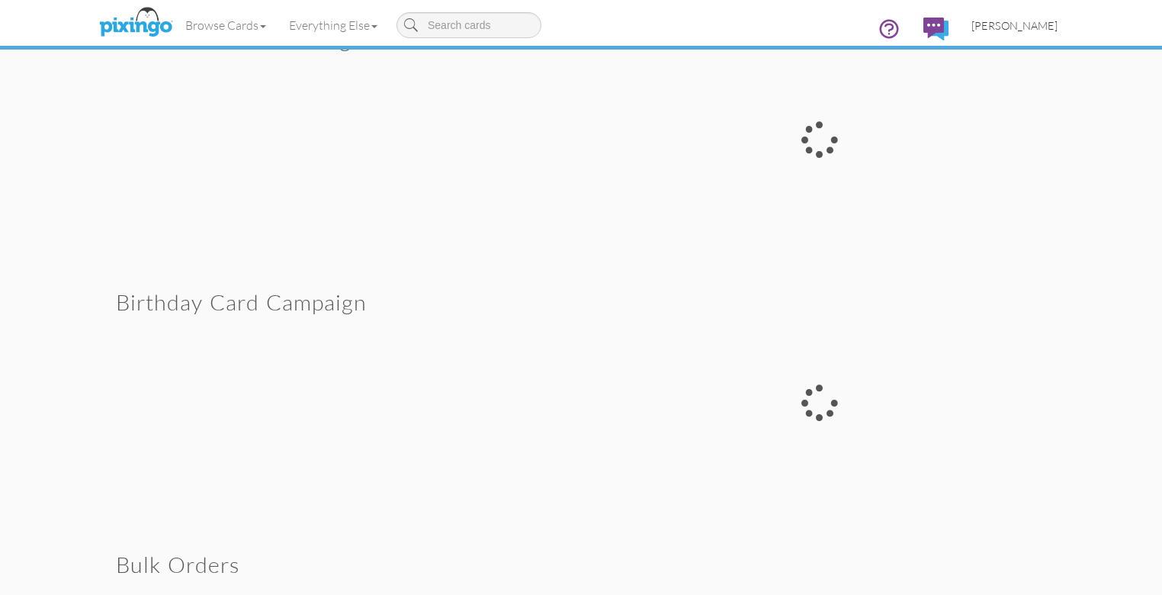
click at [1058, 24] on span "[PERSON_NAME]" at bounding box center [1015, 25] width 86 height 13
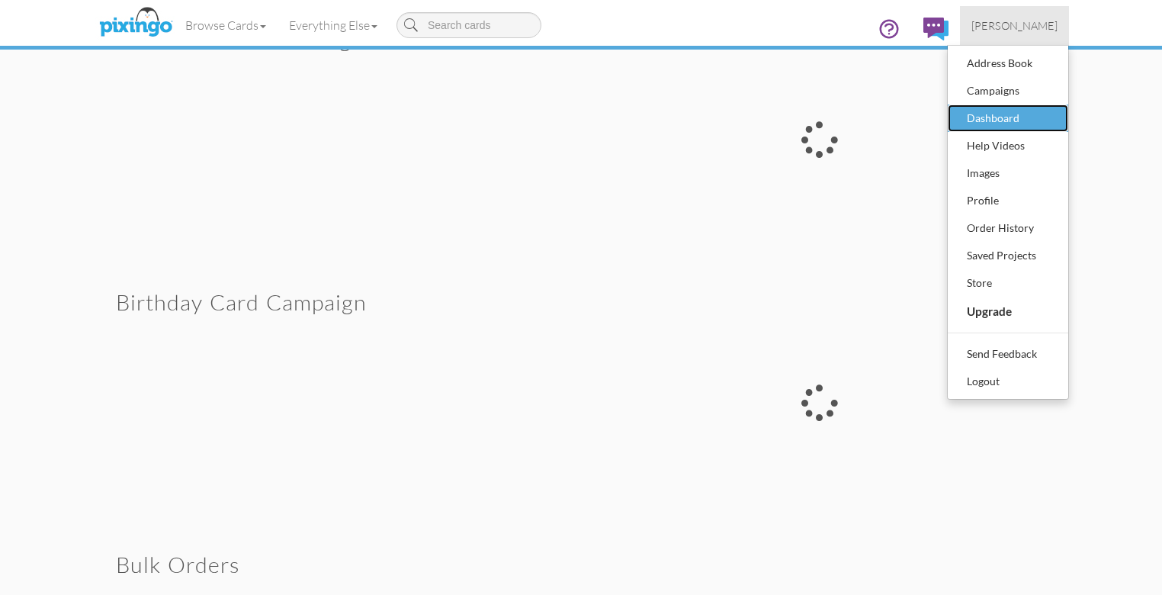
click at [1053, 115] on div "Dashboard" at bounding box center [1008, 118] width 90 height 23
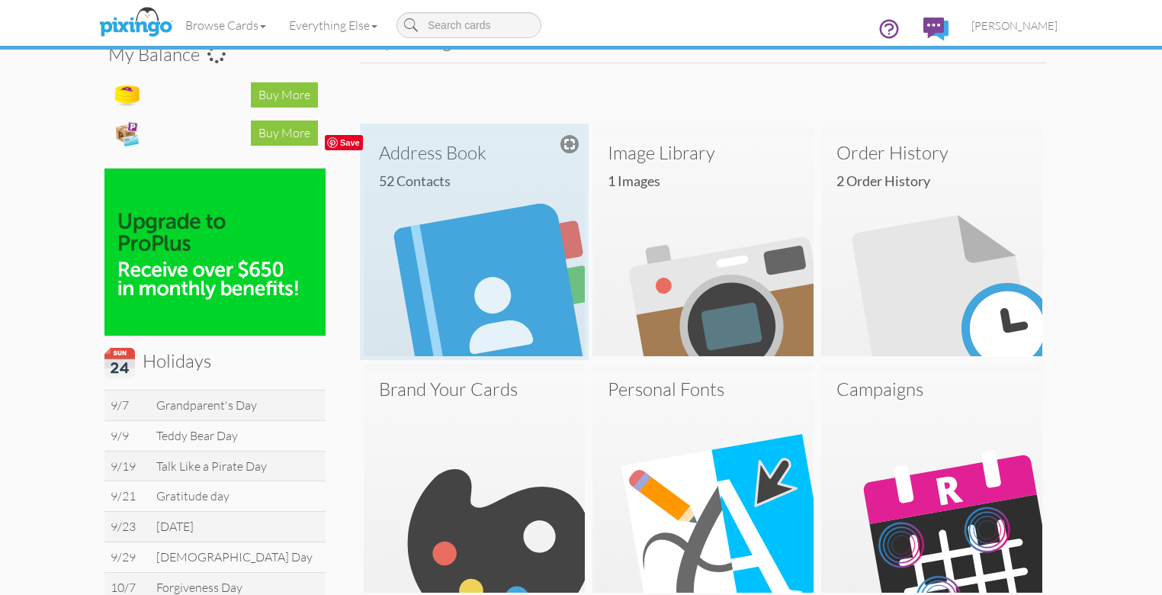
scroll to position [244, 0]
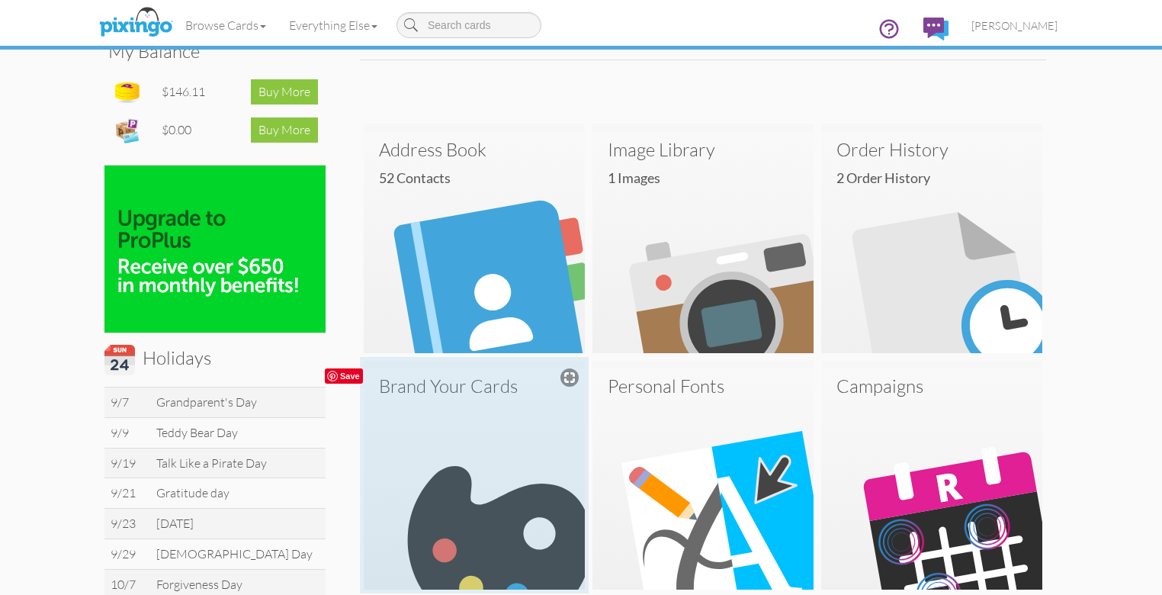
click at [461, 482] on img at bounding box center [474, 478] width 221 height 221
